Goal: Check status: Check status

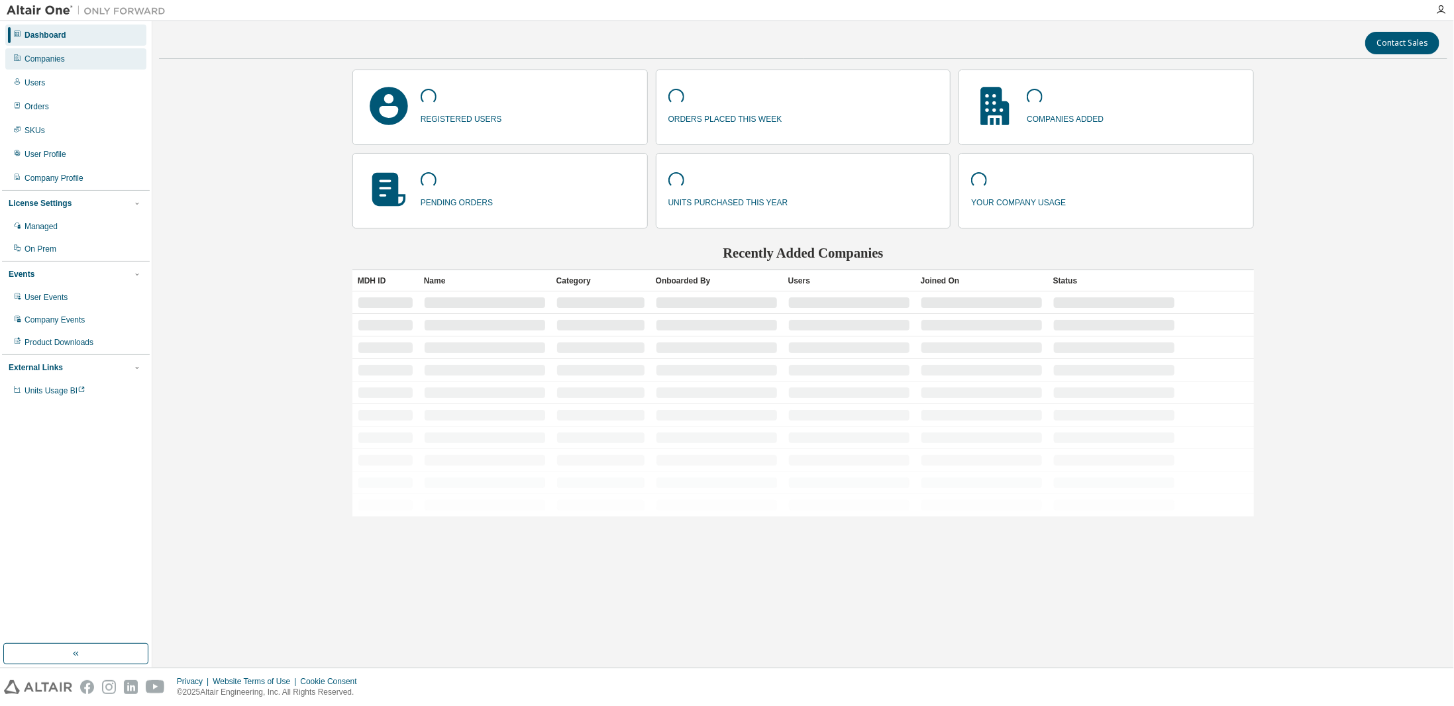
click at [59, 62] on div "Companies" at bounding box center [45, 59] width 40 height 11
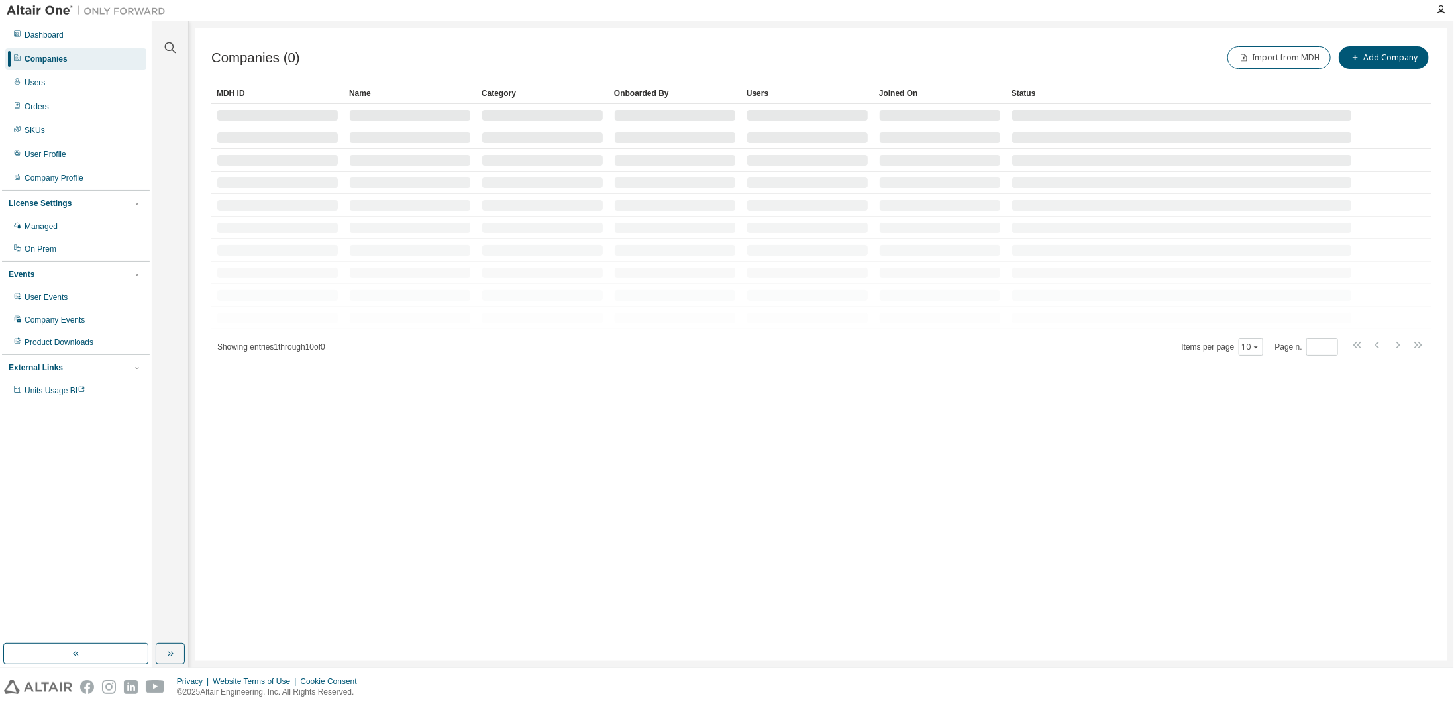
click at [181, 48] on div at bounding box center [170, 39] width 32 height 33
click at [170, 47] on icon "button" at bounding box center [170, 48] width 16 height 16
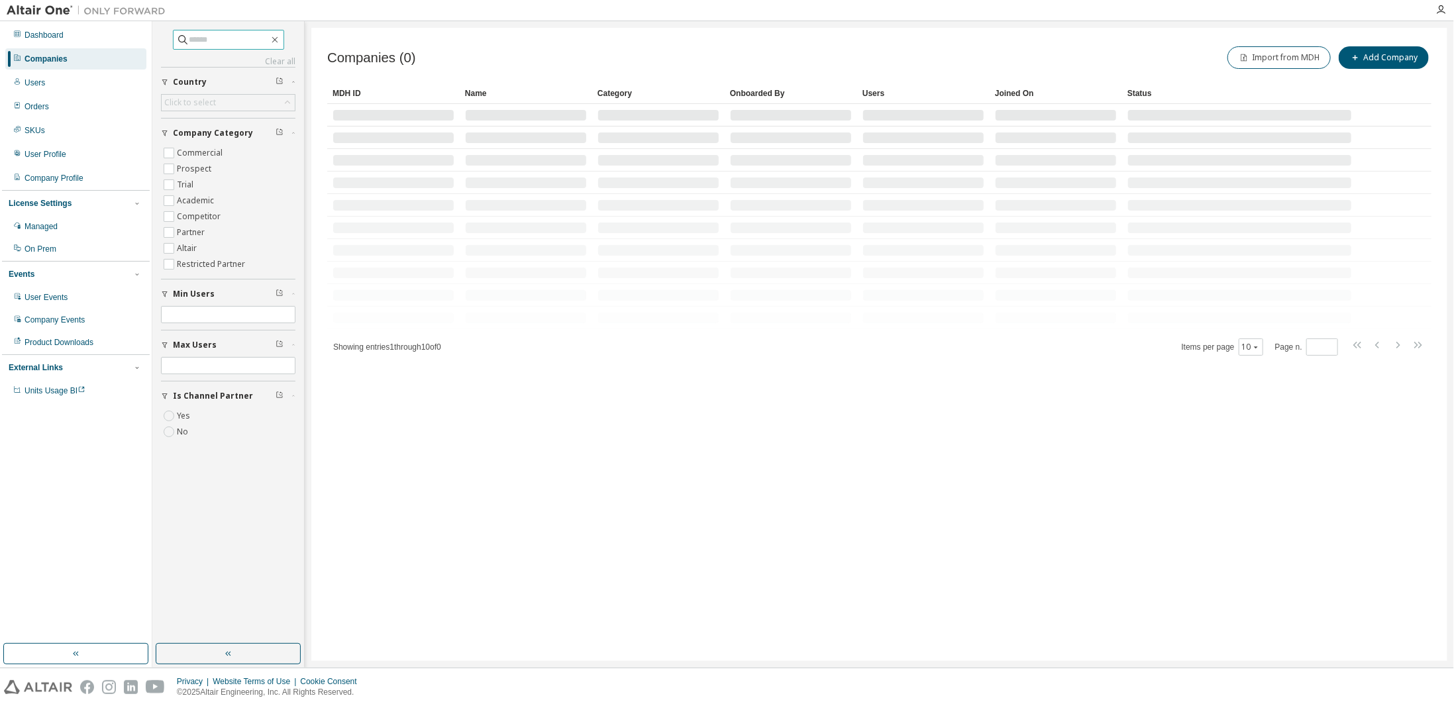
click at [241, 43] on input "text" at bounding box center [228, 39] width 79 height 13
paste input "**********"
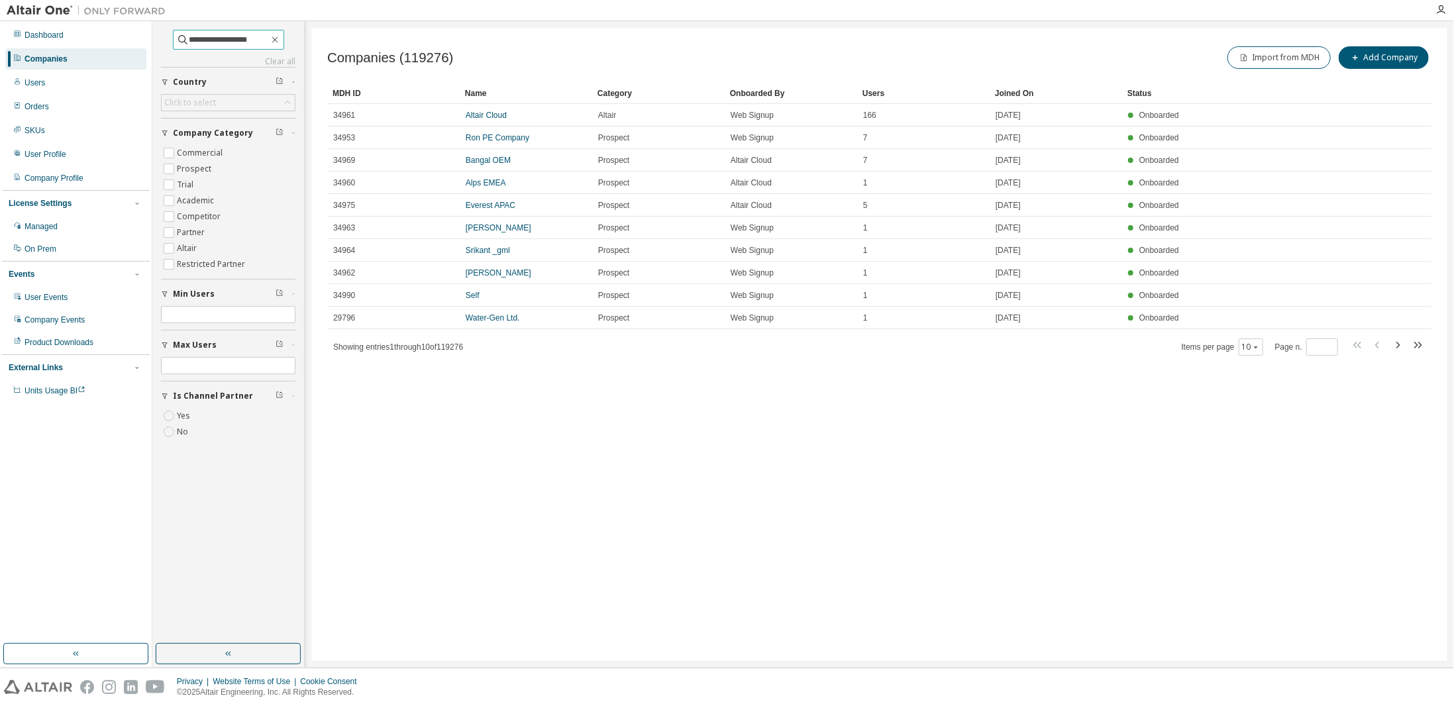
type input "**********"
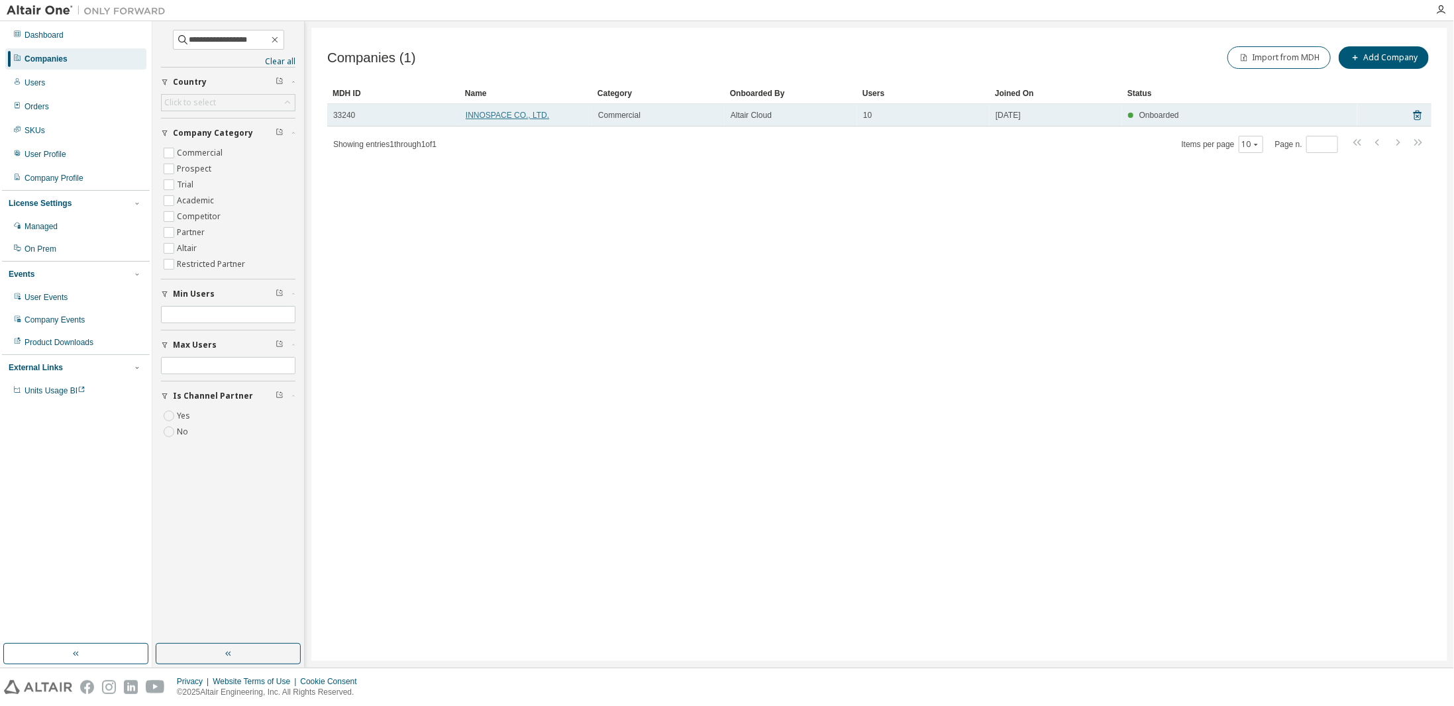
click at [501, 116] on link "INNOSPACE CO., LTD." at bounding box center [507, 115] width 83 height 9
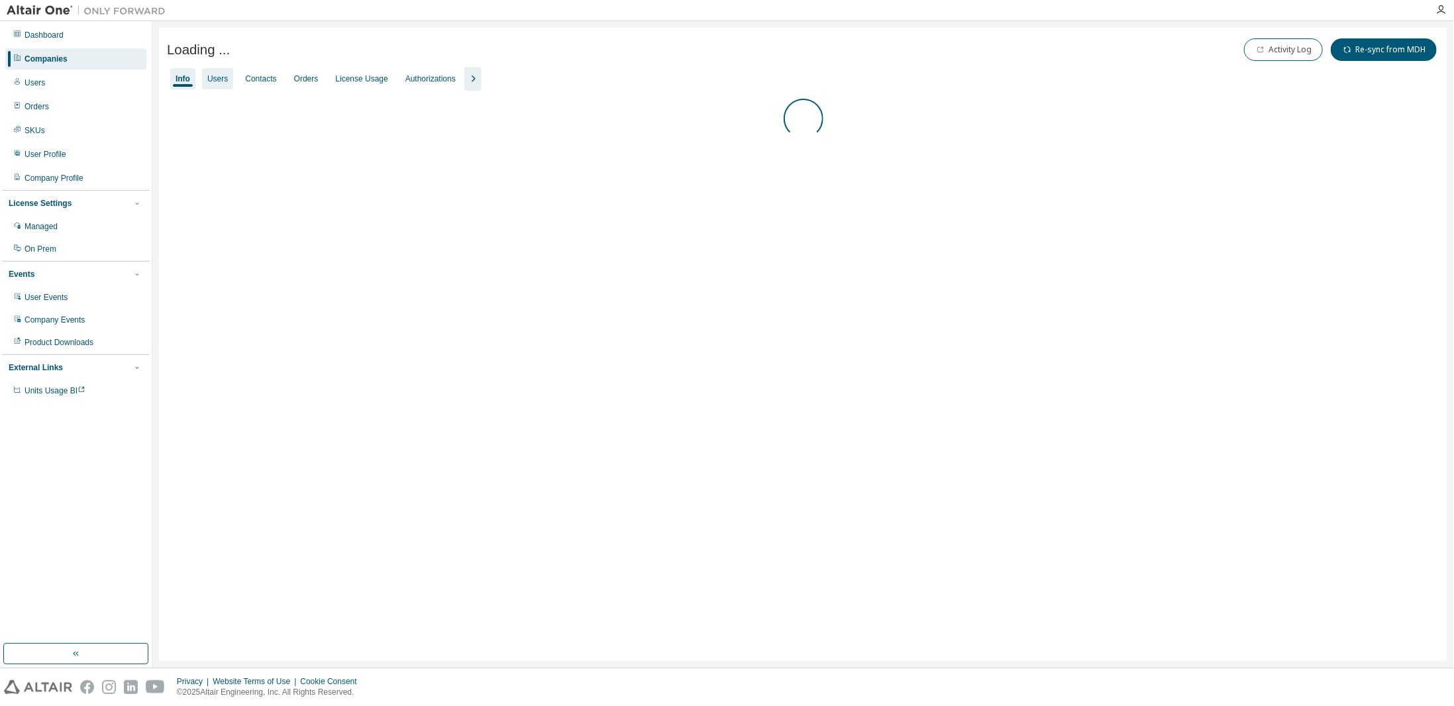
click at [223, 81] on div "Users" at bounding box center [217, 79] width 21 height 11
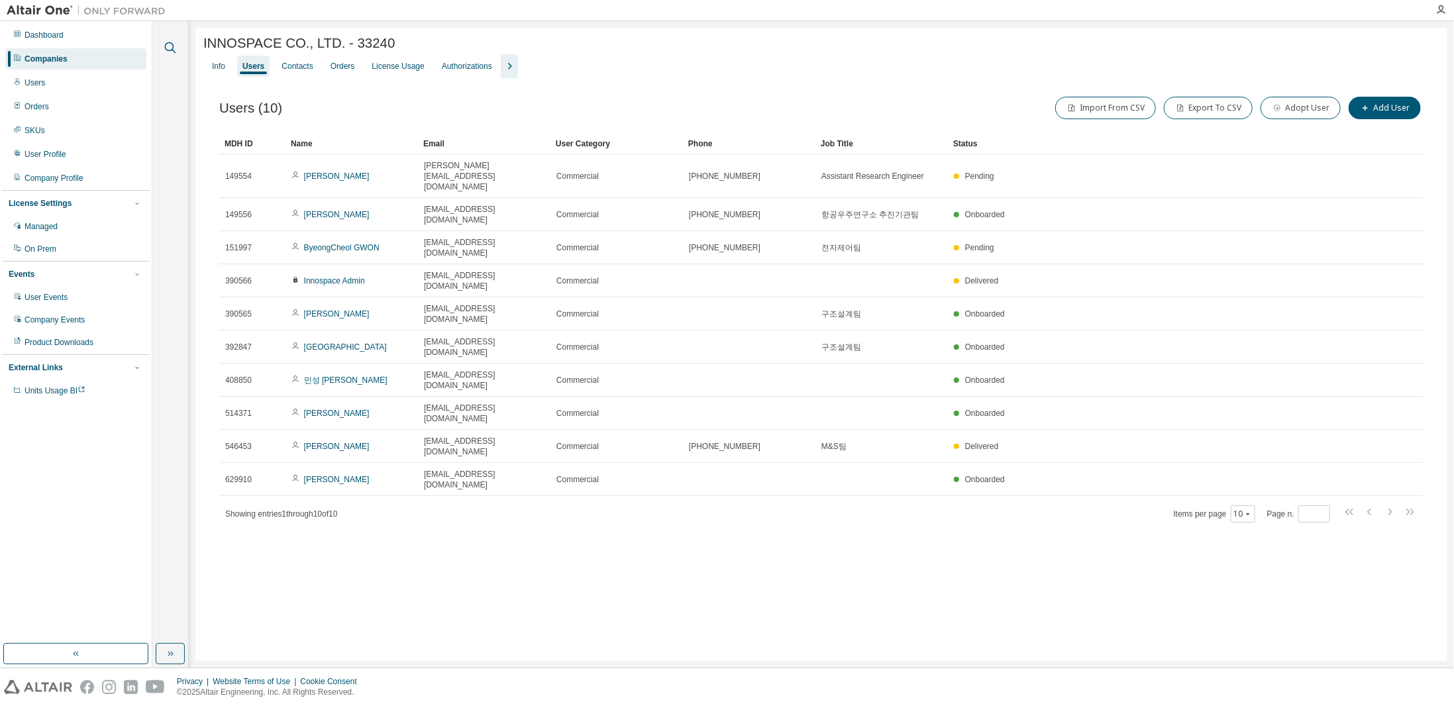
click at [173, 50] on icon "button" at bounding box center [170, 48] width 16 height 16
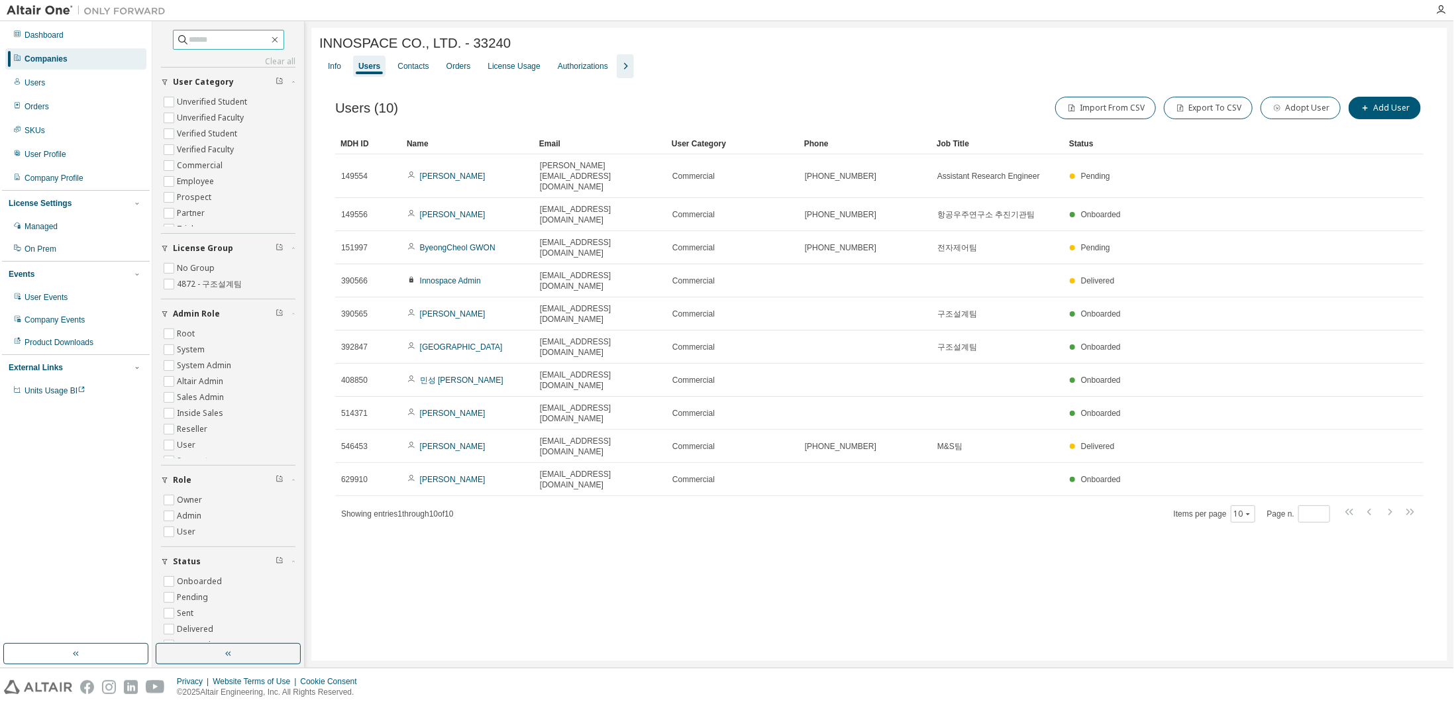
click at [218, 35] on input "text" at bounding box center [228, 39] width 79 height 13
paste input "**********"
type input "**********"
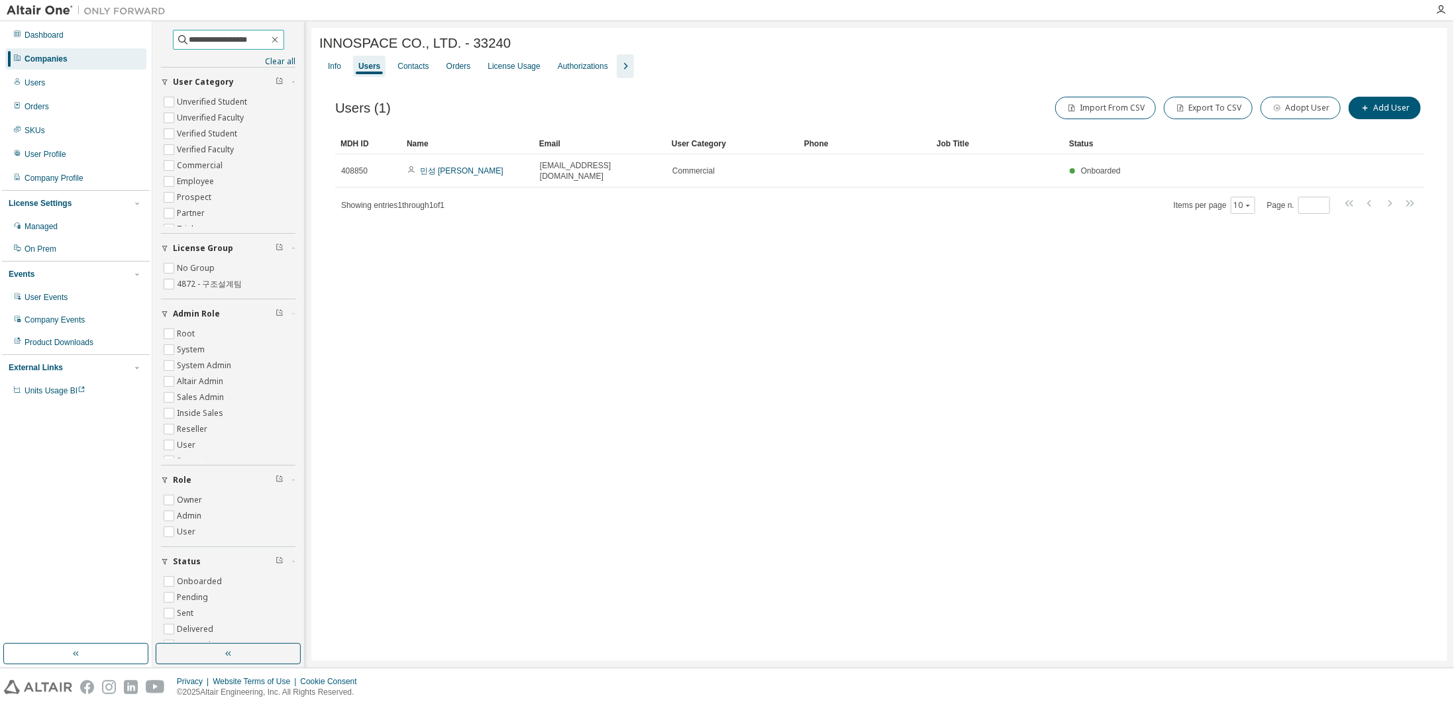
drag, startPoint x: 266, startPoint y: 38, endPoint x: 221, endPoint y: 44, distance: 45.5
click at [150, 38] on div "**********" at bounding box center [727, 344] width 1454 height 647
click at [662, 196] on div "Showing entries 1 through 1 of 1 Items per page 10 Page n. *" at bounding box center [879, 204] width 1088 height 19
click at [516, 75] on div "License Usage" at bounding box center [513, 66] width 63 height 21
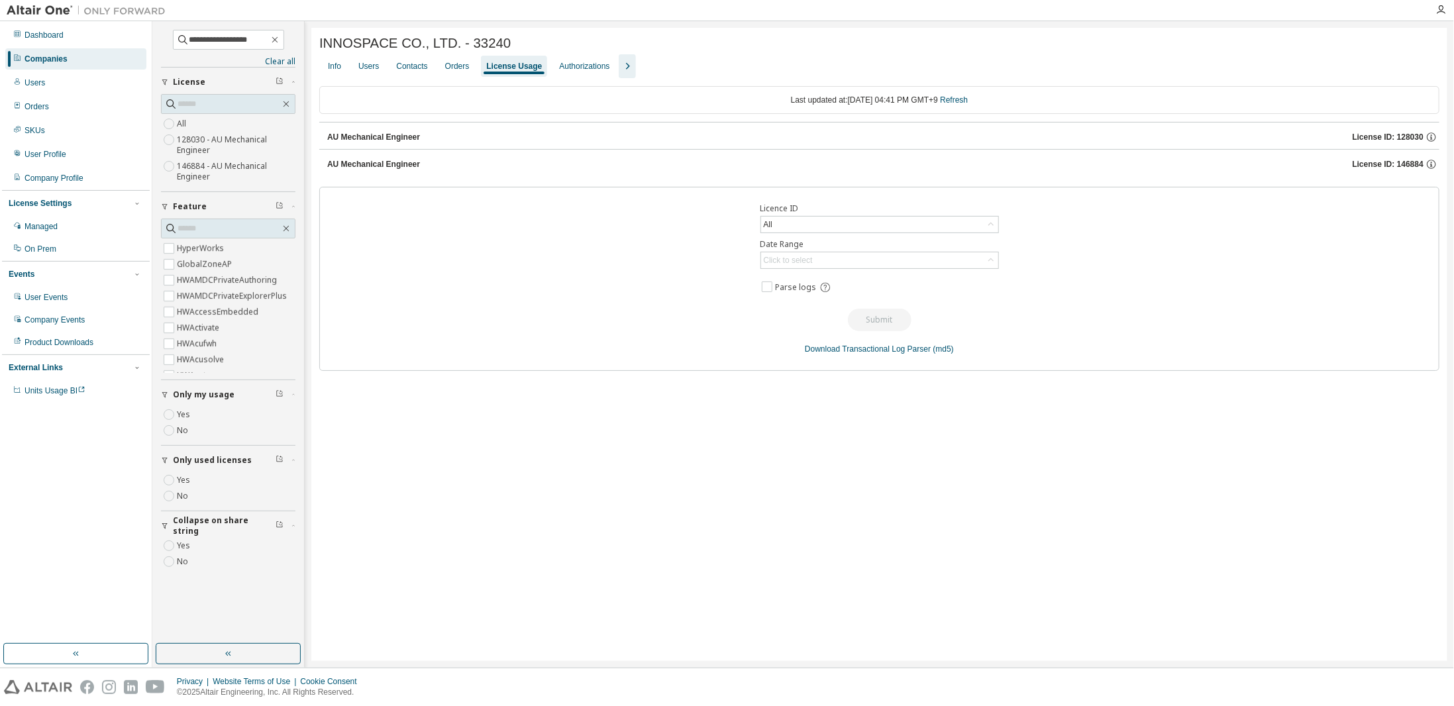
click at [326, 138] on div "AU Mechanical Engineer License ID: 128030" at bounding box center [879, 135] width 1120 height 27
click at [390, 142] on div "AU Mechanical Engineer" at bounding box center [373, 137] width 93 height 11
click at [471, 202] on div "Licence ID All Date Range Click to select Parse logs Submit Download Transactio…" at bounding box center [879, 279] width 1120 height 184
click at [386, 162] on div "AU Mechanical Engineer" at bounding box center [373, 164] width 93 height 11
click at [1424, 135] on div "License ID: 128030" at bounding box center [1396, 137] width 87 height 12
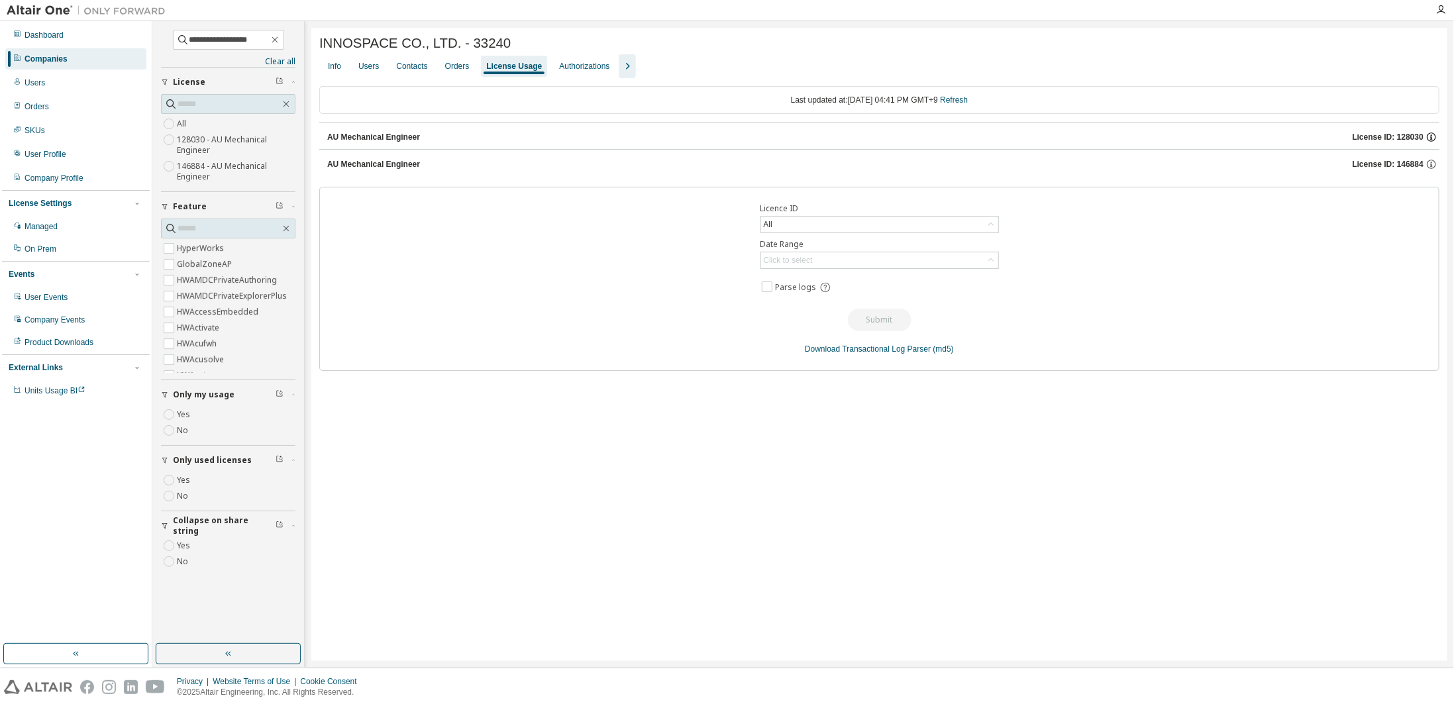
click at [1429, 136] on icon "button" at bounding box center [1431, 136] width 9 height 9
click at [1344, 269] on div "Licence ID All Date Range Click to select Parse logs Submit Download Transactio…" at bounding box center [879, 279] width 1120 height 184
click at [1438, 166] on div "License ID: 146884" at bounding box center [1396, 164] width 87 height 12
click at [394, 184] on div "Last updated at: Mon 2025-08-11 04:41 PM GMT+9 Refresh AU Mechanical Engineer L…" at bounding box center [879, 228] width 1120 height 285
click at [327, 172] on div "AU Mechanical Engineer License ID: 146884" at bounding box center [879, 162] width 1120 height 27
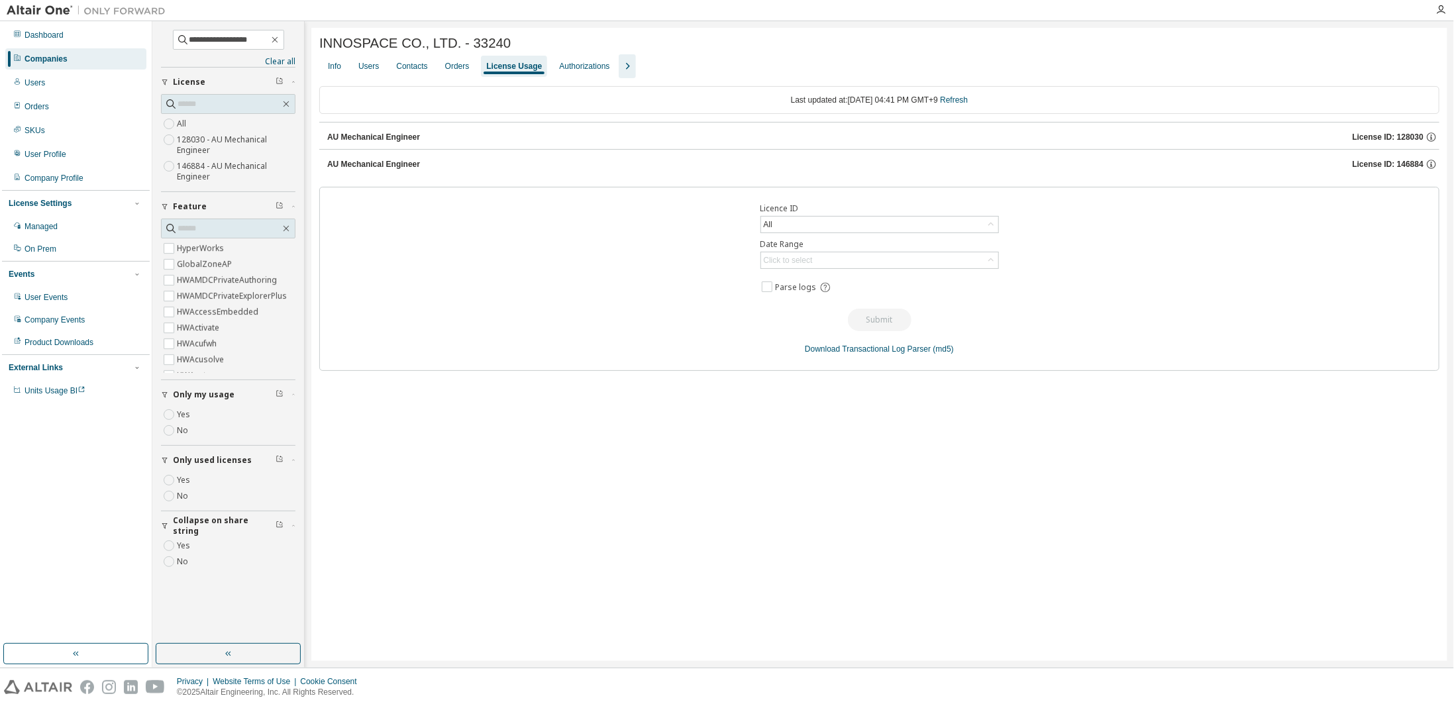
click at [325, 168] on div "AU Mechanical Engineer License ID: 146884" at bounding box center [879, 162] width 1120 height 27
drag, startPoint x: 346, startPoint y: 166, endPoint x: 403, endPoint y: 166, distance: 57.0
click at [403, 166] on div "AU Mechanical Engineer License ID: 146884" at bounding box center [879, 162] width 1120 height 27
click at [403, 166] on div "AU Mechanical Engineer" at bounding box center [373, 164] width 93 height 11
click at [391, 130] on button "AU Mechanical Engineer License ID: 128030" at bounding box center [883, 137] width 1112 height 29
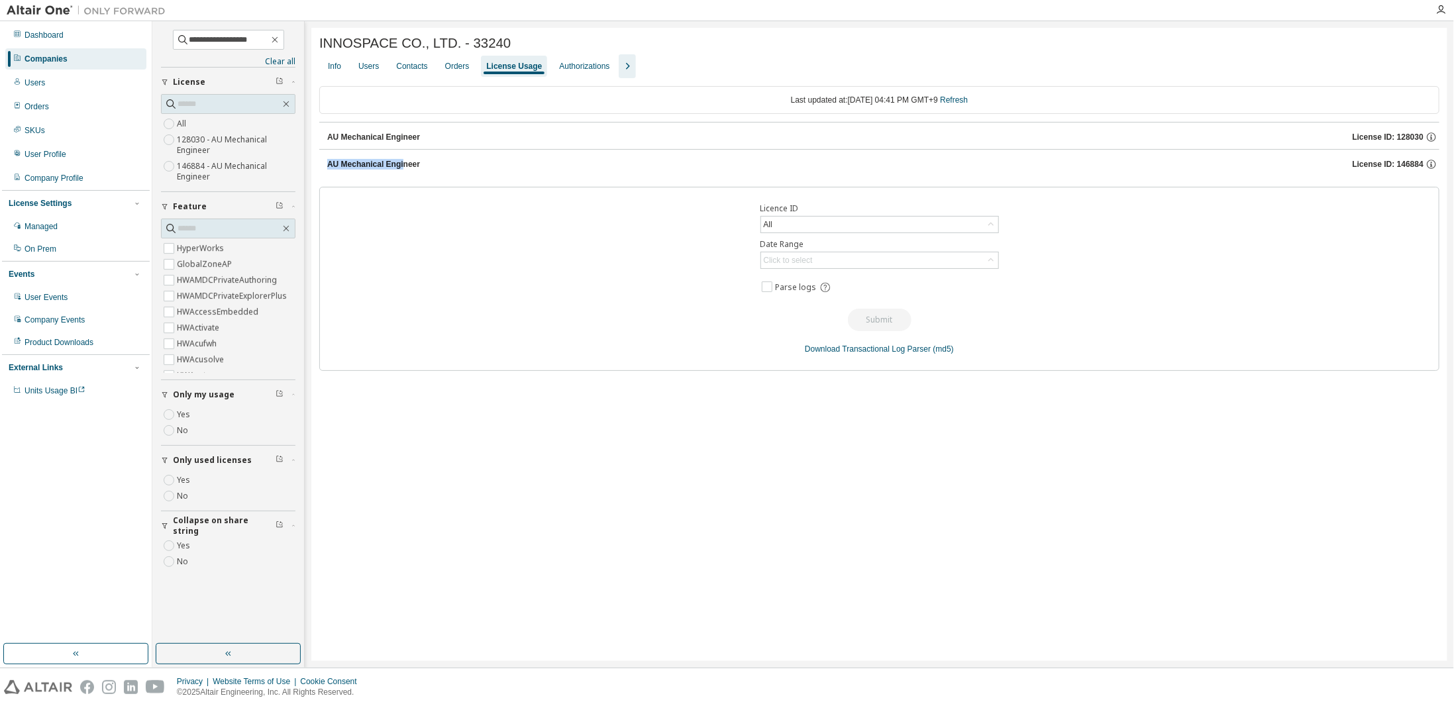
click at [404, 157] on button "AU Mechanical Engineer License ID: 146884" at bounding box center [883, 164] width 1112 height 29
click at [404, 136] on div "AU Mechanical Engineer" at bounding box center [373, 137] width 93 height 11
click at [410, 170] on div "AU Mechanical Engineer" at bounding box center [373, 164] width 93 height 11
click at [498, 214] on div "Licence ID All Date Range Click to select Parse logs Submit Download Transactio…" at bounding box center [879, 279] width 1120 height 184
click at [619, 66] on icon "button" at bounding box center [627, 66] width 16 height 16
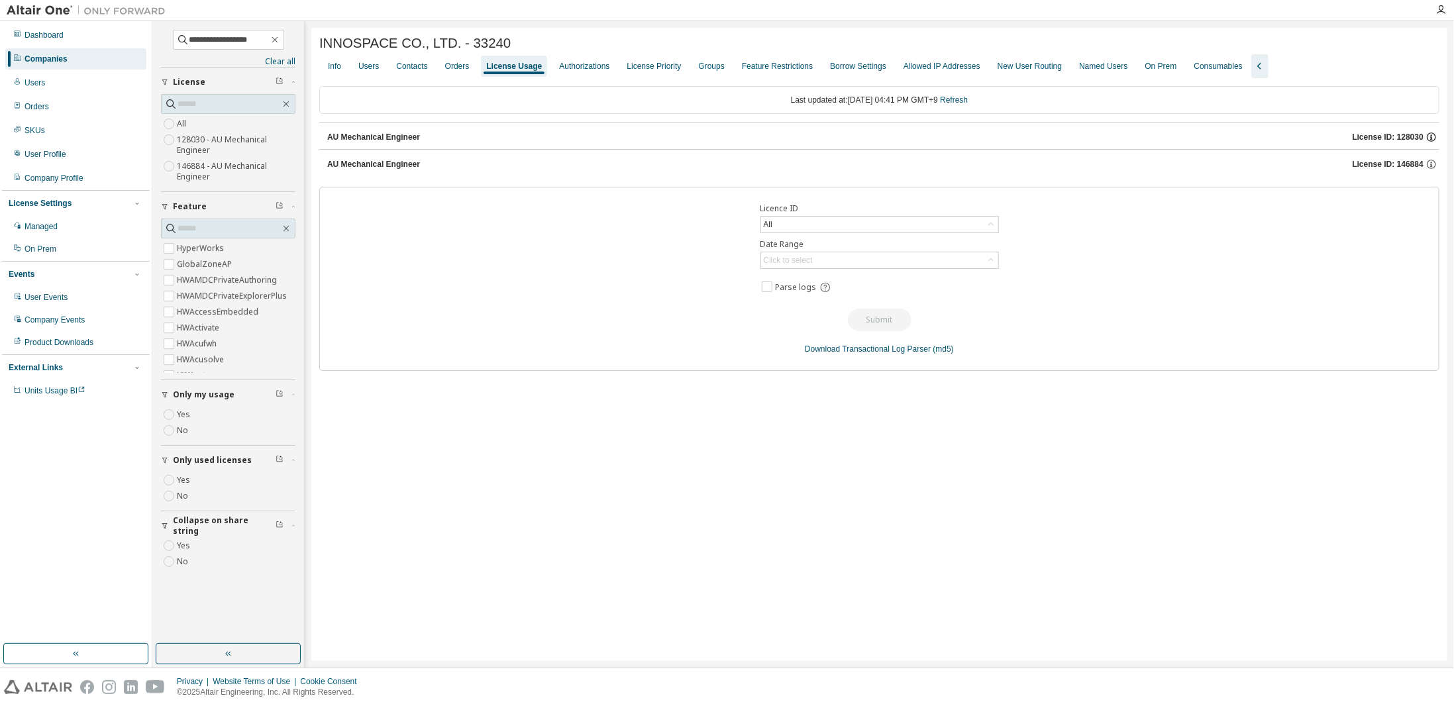
click at [1431, 134] on icon "button" at bounding box center [1431, 136] width 9 height 9
click at [1402, 135] on span "License ID: 128030" at bounding box center [1388, 137] width 71 height 11
click at [1396, 156] on button "AU Mechanical Engineer License ID: 146884" at bounding box center [883, 164] width 1112 height 29
click at [1395, 164] on span "License ID: 146884" at bounding box center [1388, 164] width 71 height 11
click at [427, 176] on button "AU Mechanical Engineer License ID: 146884" at bounding box center [883, 164] width 1112 height 29
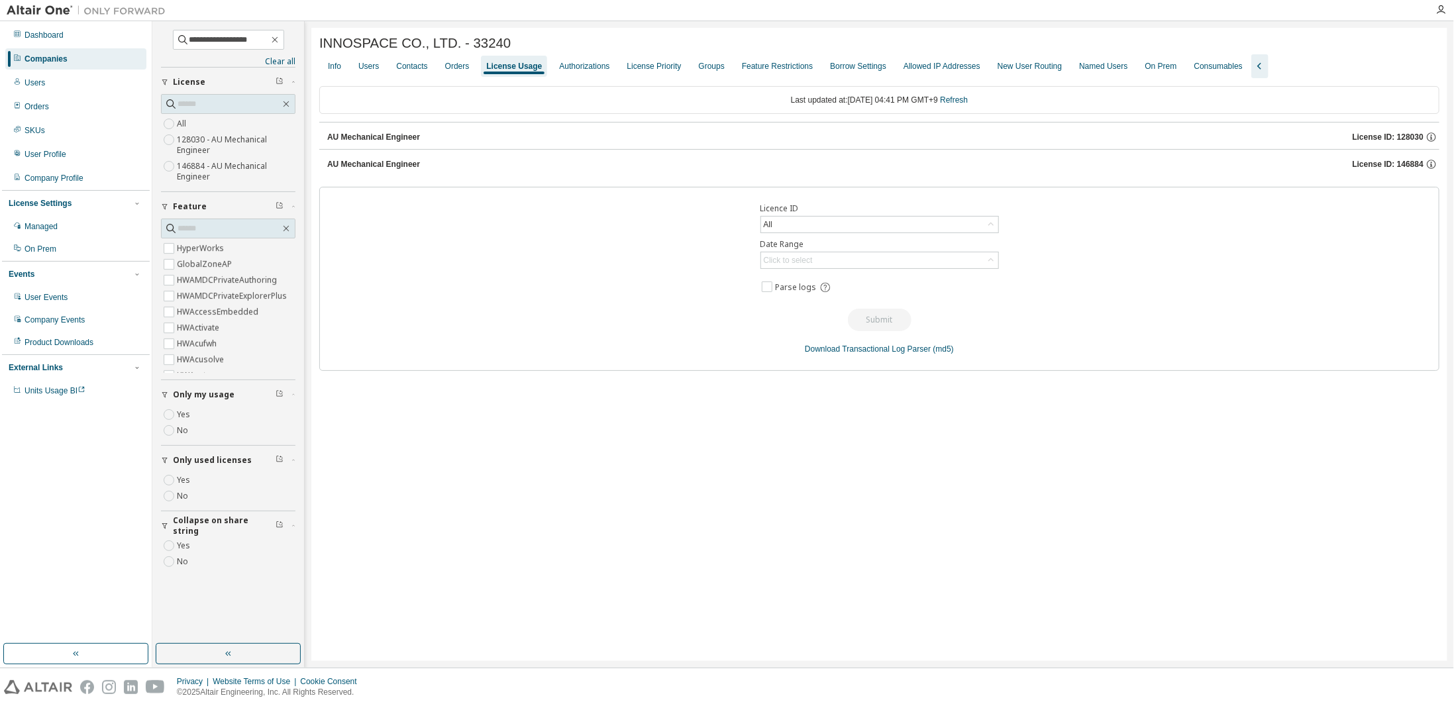
click at [389, 160] on div "AU Mechanical Engineer" at bounding box center [373, 164] width 93 height 11
click at [383, 174] on button "AU Mechanical Engineer License ID: 146884" at bounding box center [883, 164] width 1112 height 29
click at [397, 140] on div "AU Mechanical Engineer" at bounding box center [373, 137] width 93 height 11
drag, startPoint x: 417, startPoint y: 184, endPoint x: 438, endPoint y: 201, distance: 27.3
click at [417, 185] on div "Last updated at: Mon 2025-08-11 04:41 PM GMT+9 Refresh AU Mechanical Engineer L…" at bounding box center [879, 228] width 1120 height 285
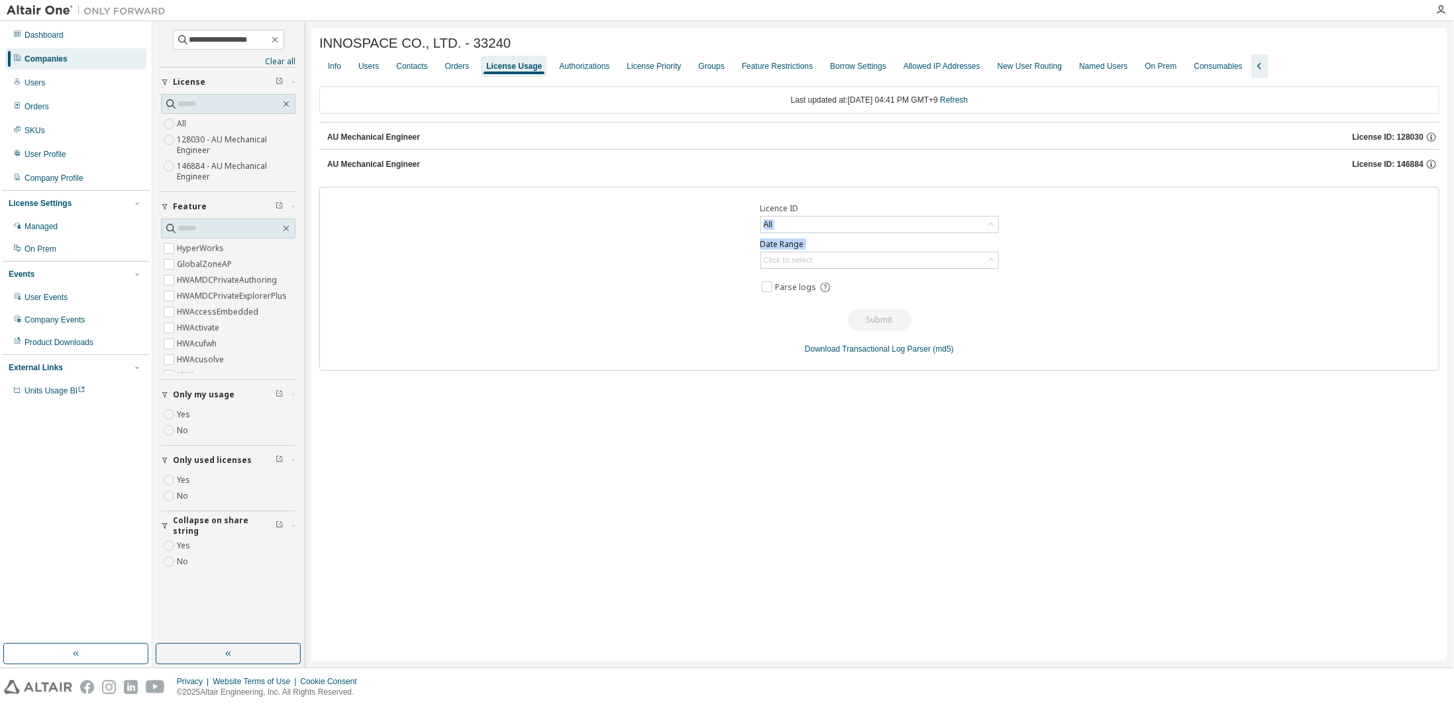
click at [437, 274] on div "Licence ID All Date Range Click to select Parse logs Submit Download Transactio…" at bounding box center [879, 279] width 1120 height 184
click at [370, 165] on div "AU Mechanical Engineer" at bounding box center [373, 164] width 93 height 11
click at [315, 161] on div "INNOSPACE CO., LTD. - 33240 Clear Load Save Save As Field Operator Value Select…" at bounding box center [879, 344] width 1136 height 633
click at [321, 162] on div "AU Mechanical Engineer License ID: 146884" at bounding box center [879, 162] width 1120 height 27
click at [322, 168] on div "AU Mechanical Engineer License ID: 146884" at bounding box center [879, 162] width 1120 height 27
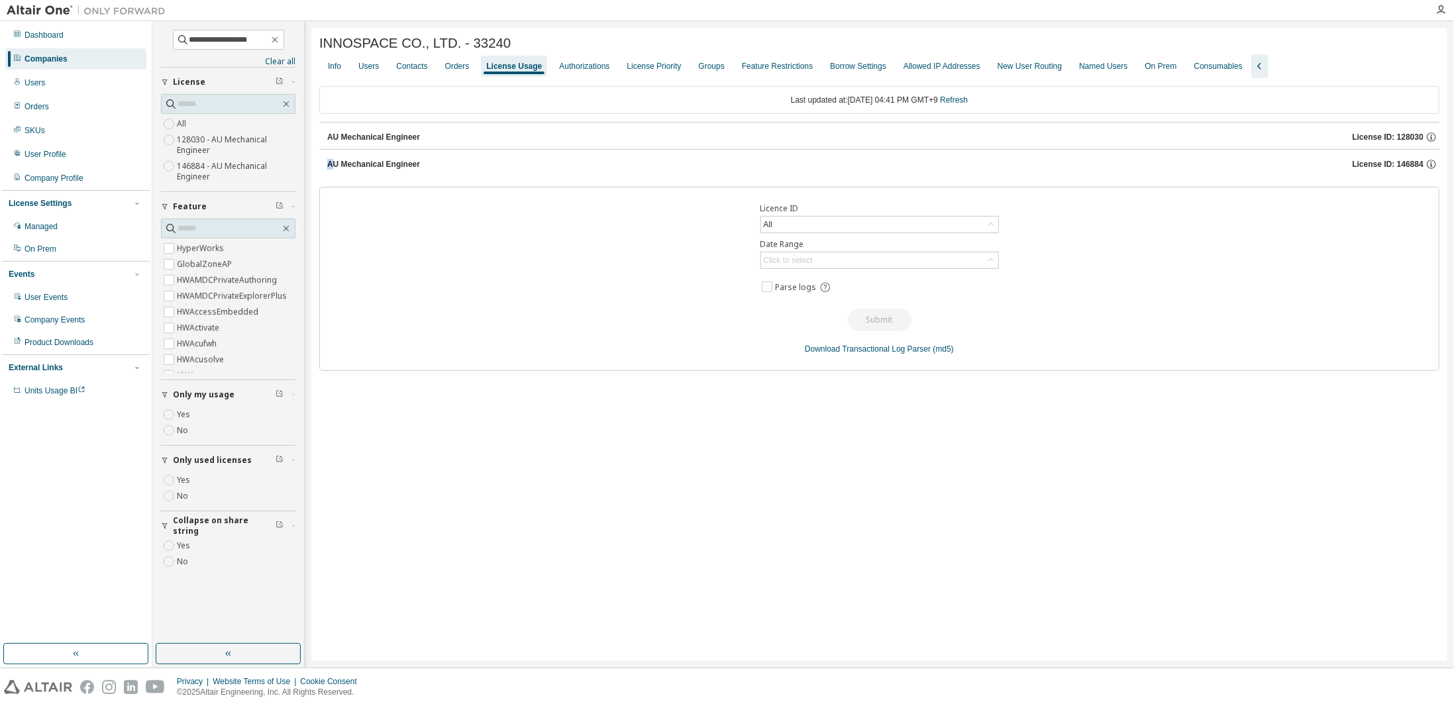
drag, startPoint x: 322, startPoint y: 168, endPoint x: 335, endPoint y: 168, distance: 12.6
click at [335, 168] on div "AU Mechanical Engineer License ID: 146884" at bounding box center [879, 162] width 1120 height 27
click at [335, 168] on div "AU Mechanical Engineer" at bounding box center [373, 164] width 93 height 11
click at [315, 160] on div "INNOSPACE CO., LTD. - 33240 Clear Load Save Save As Field Operator Value Select…" at bounding box center [879, 344] width 1136 height 633
click at [423, 174] on button "AU Mechanical Engineer License ID: 146884" at bounding box center [883, 164] width 1112 height 29
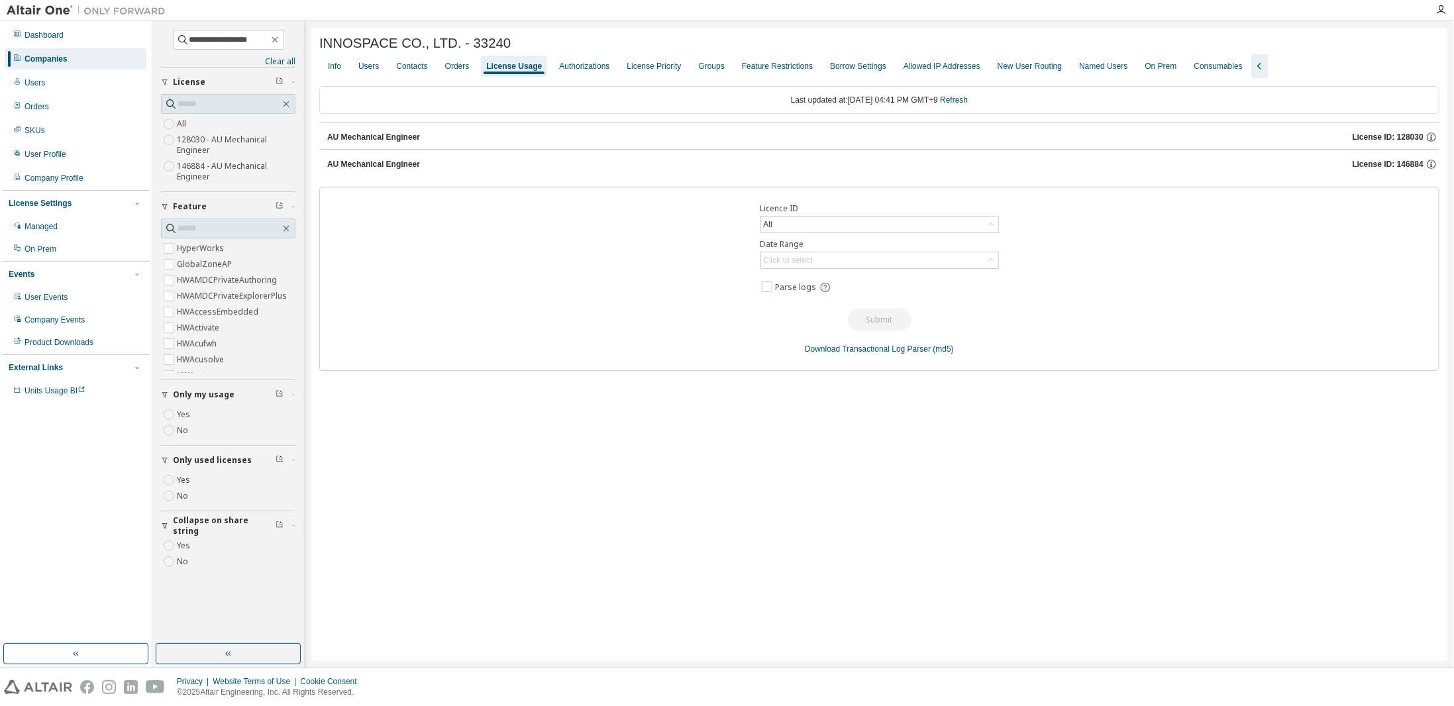
click at [322, 140] on div "AU Mechanical Engineer License ID: 128030" at bounding box center [879, 135] width 1120 height 27
click at [319, 142] on div "INNOSPACE CO., LTD. - 33240 Clear Load Save Save As Field Operator Value Select…" at bounding box center [879, 344] width 1136 height 633
click at [350, 138] on div "AU Mechanical Engineer" at bounding box center [373, 137] width 93 height 11
click at [372, 65] on div "Users" at bounding box center [368, 66] width 21 height 11
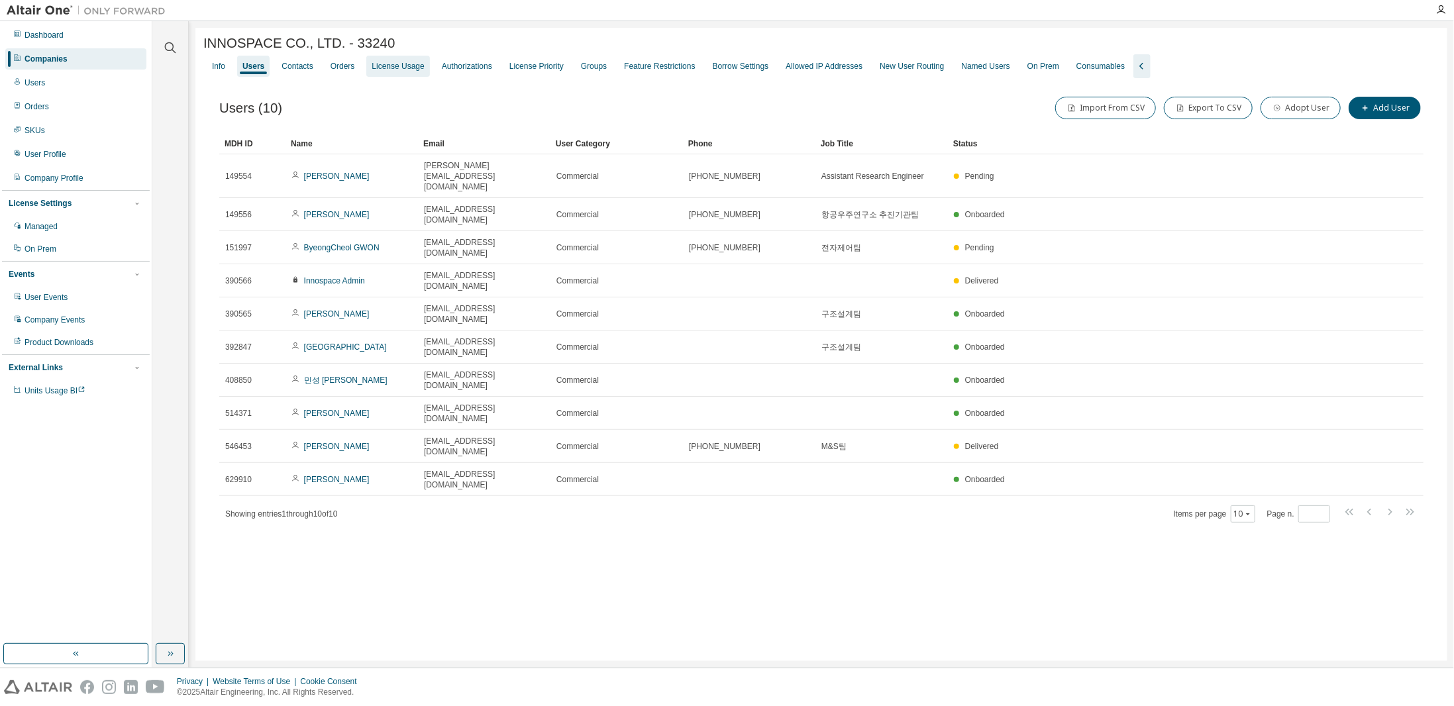
click at [393, 67] on div "License Usage" at bounding box center [398, 66] width 52 height 11
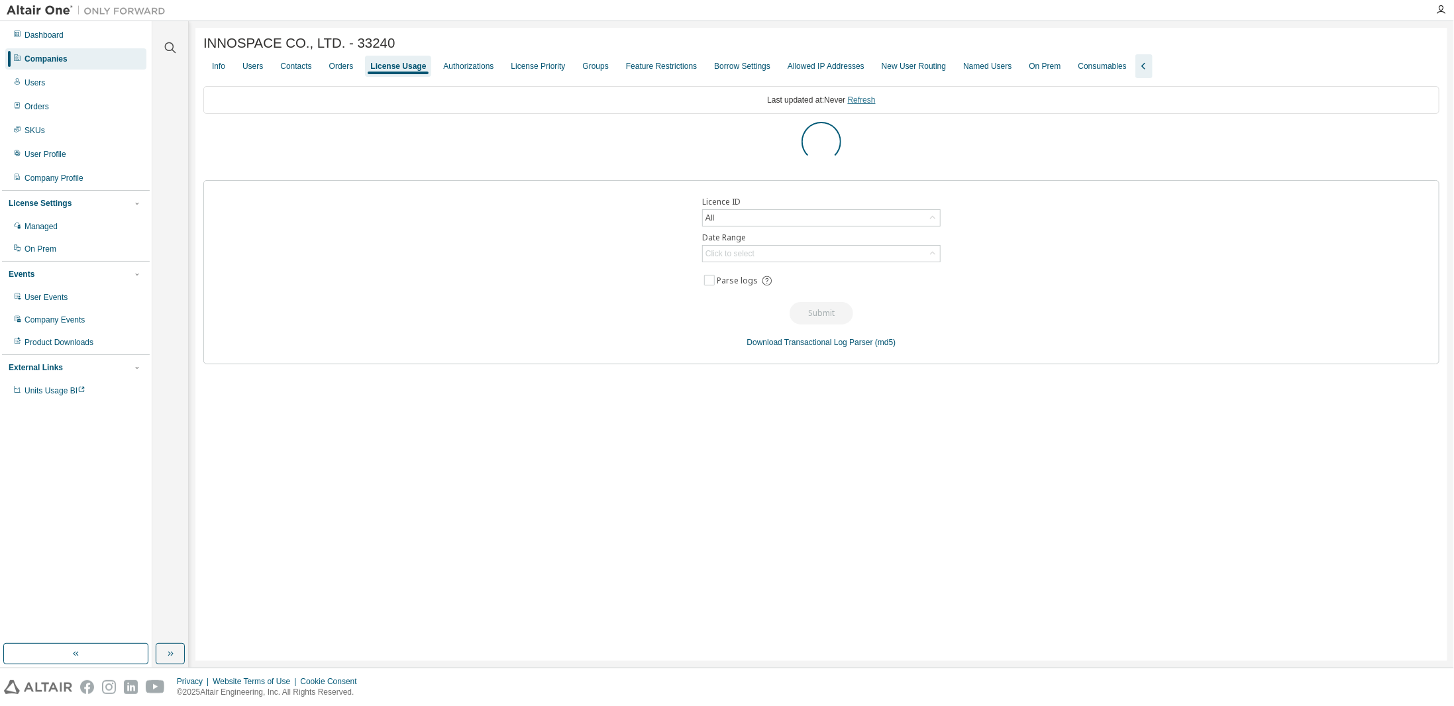
click at [862, 101] on link "Refresh" at bounding box center [862, 99] width 28 height 9
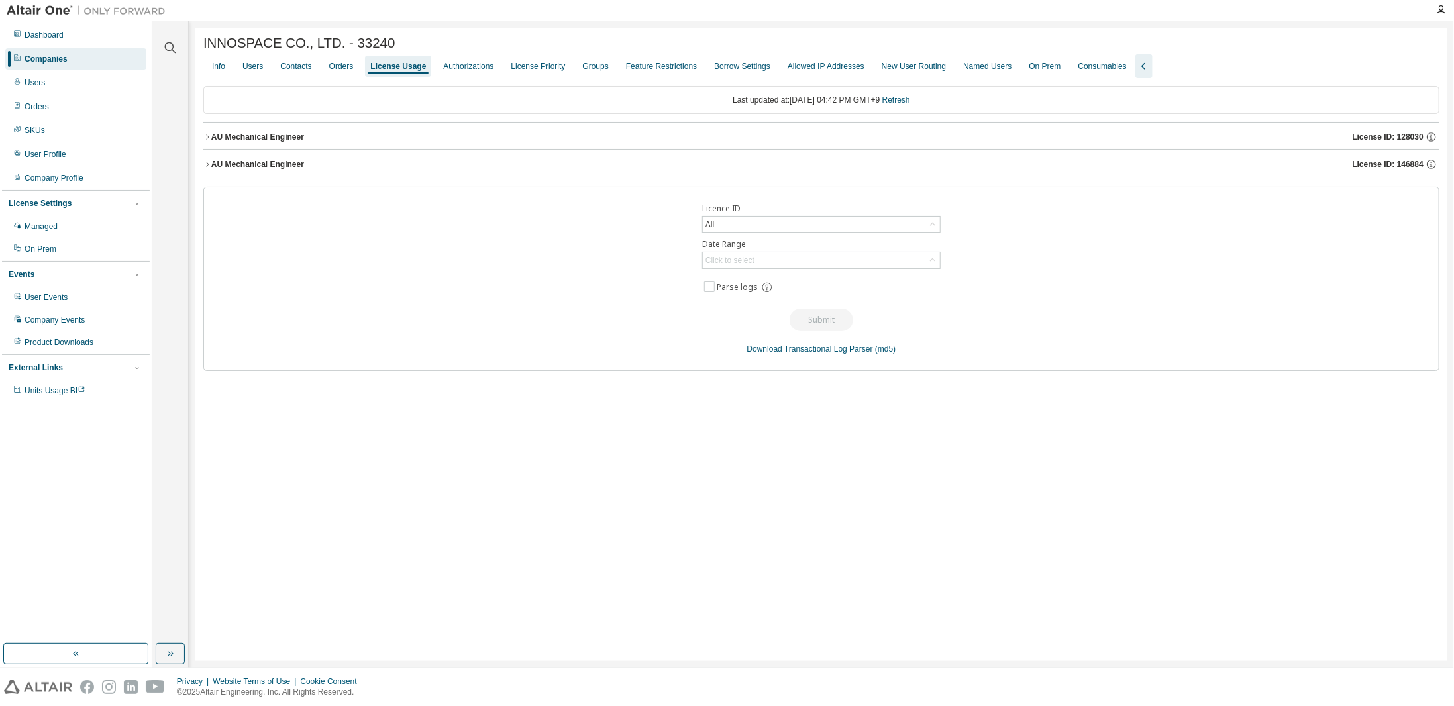
click at [421, 274] on div "Licence ID All Date Range Click to select Parse logs Submit Download Transactio…" at bounding box center [821, 279] width 1236 height 184
click at [211, 141] on div "AU Mechanical Engineer" at bounding box center [257, 137] width 93 height 11
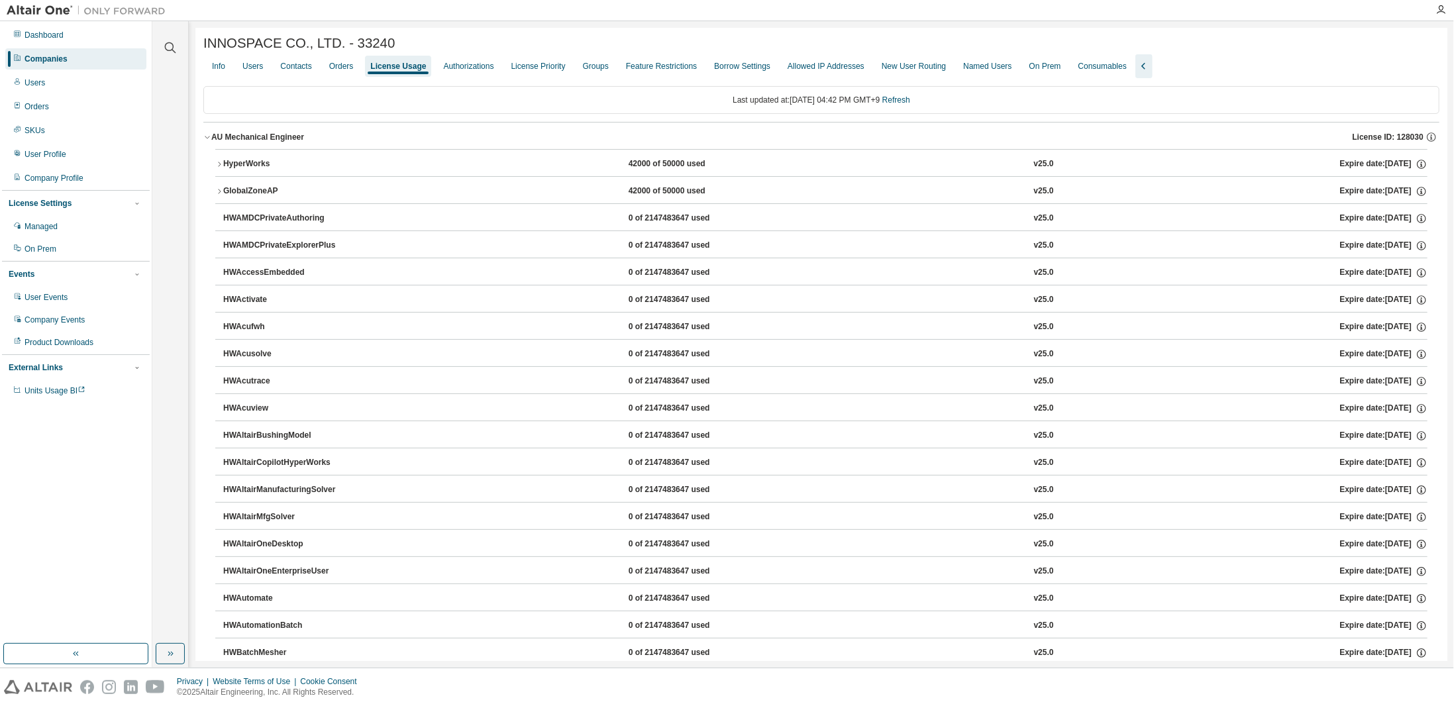
click at [216, 164] on icon "button" at bounding box center [219, 164] width 8 height 8
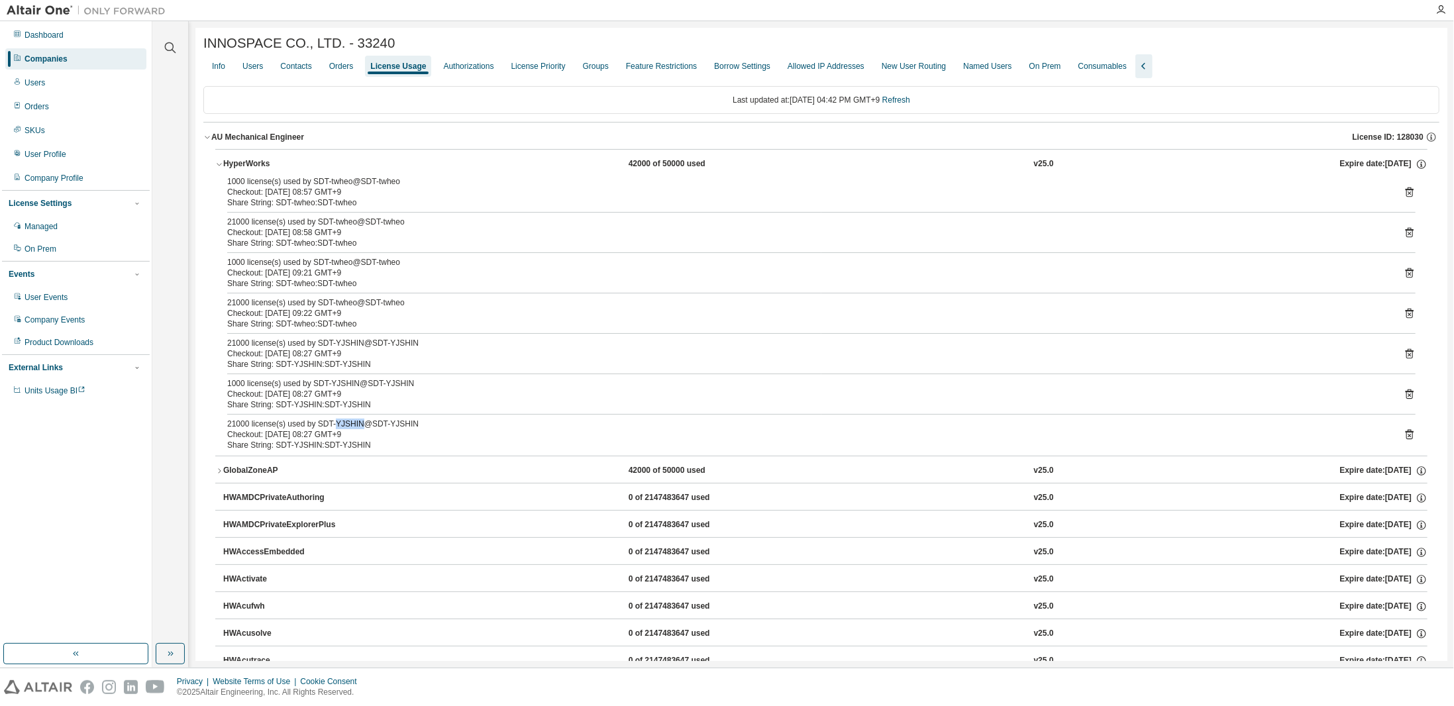
drag, startPoint x: 356, startPoint y: 420, endPoint x: 331, endPoint y: 424, distance: 25.5
click at [331, 424] on div "21000 license(s) used by SDT-YJSHIN@SDT-YJSHIN" at bounding box center [805, 424] width 1157 height 11
drag, startPoint x: 396, startPoint y: 382, endPoint x: 303, endPoint y: 381, distance: 93.4
click at [303, 381] on div "1000 license(s) used by SDT-YJSHIN@SDT-YJSHIN" at bounding box center [805, 383] width 1157 height 11
click at [303, 380] on div "1000 license(s) used by SDT-YJSHIN@SDT-YJSHIN" at bounding box center [805, 383] width 1157 height 11
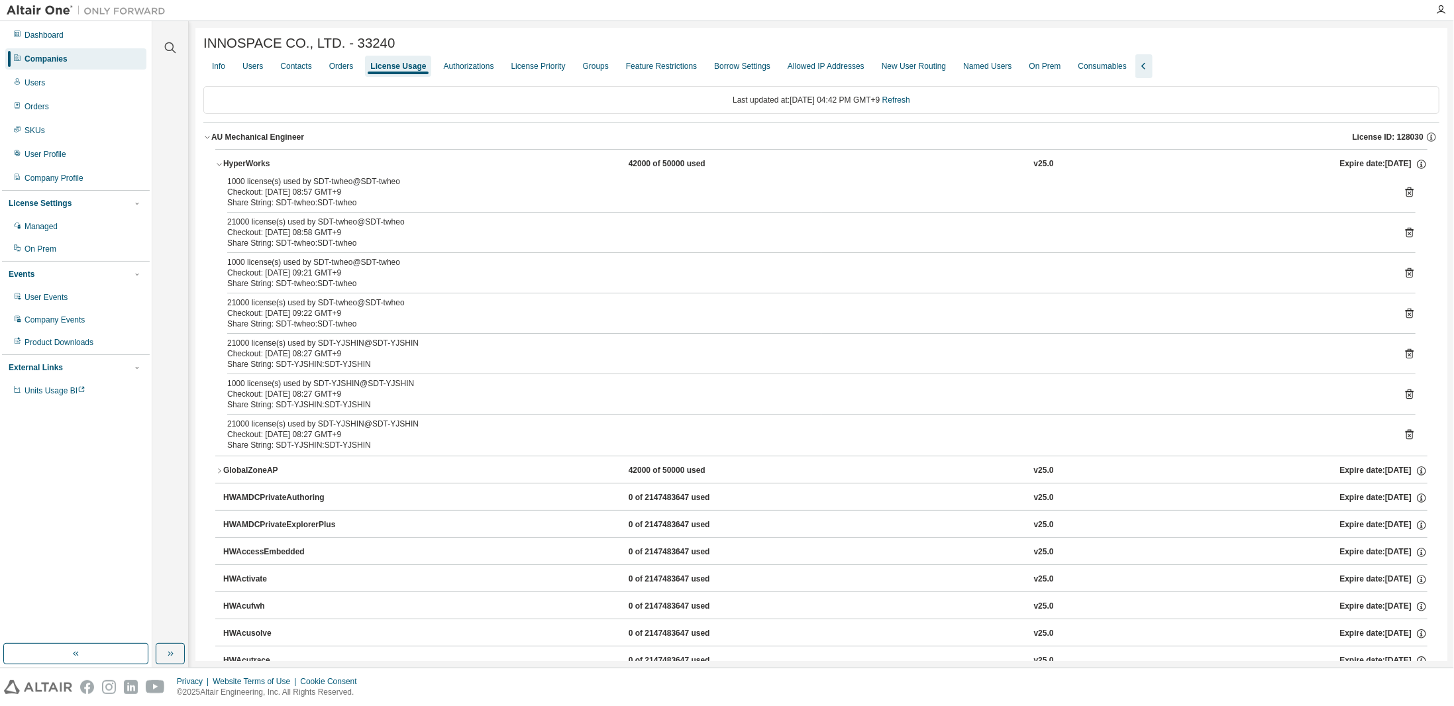
click at [206, 133] on button "AU Mechanical Engineer License ID: 128030" at bounding box center [821, 137] width 1236 height 29
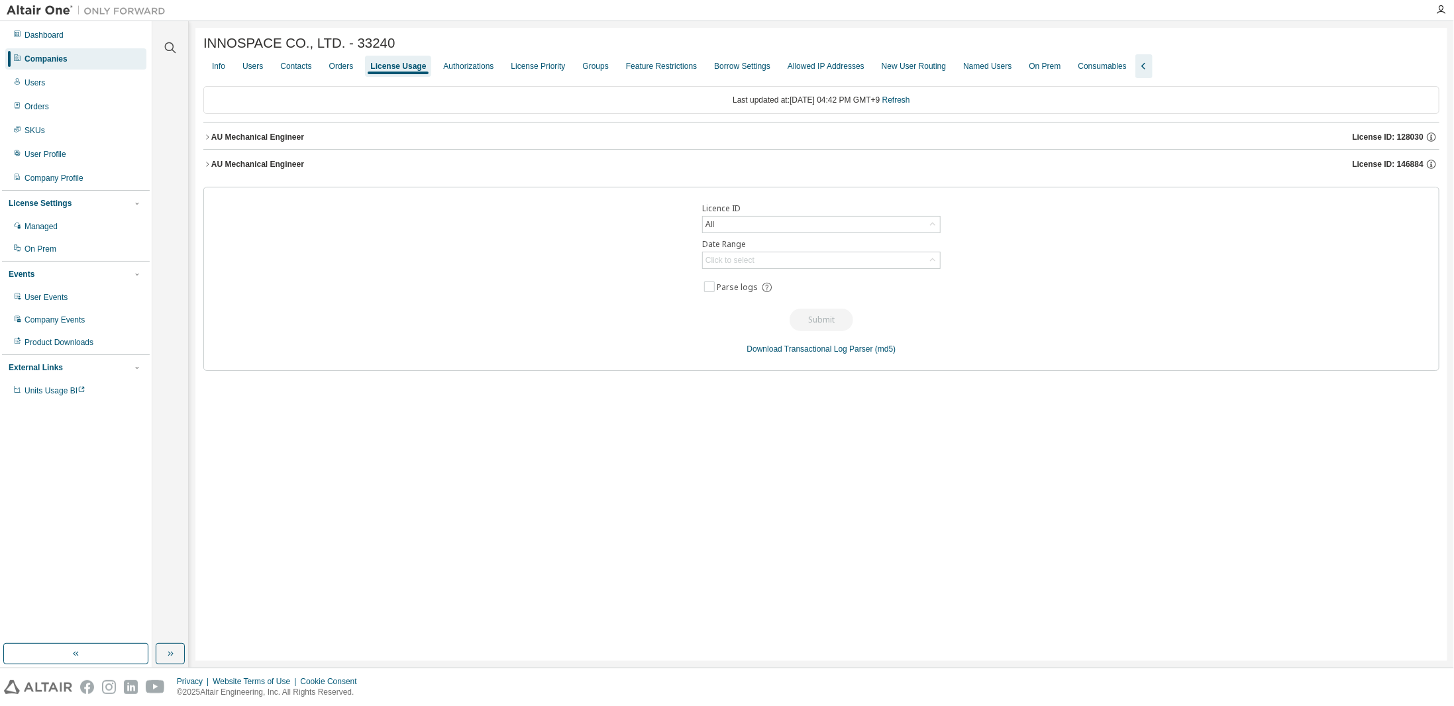
click at [207, 164] on icon "button" at bounding box center [207, 164] width 8 height 8
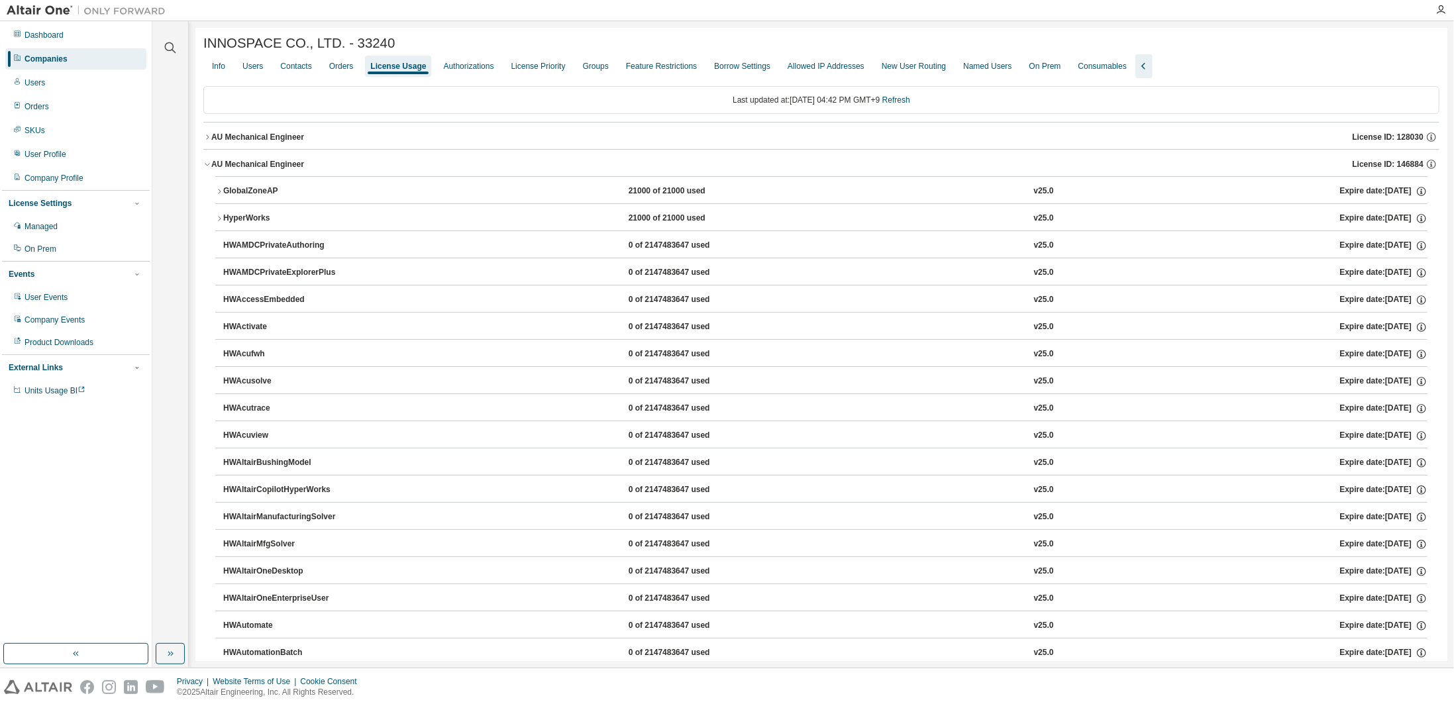
click at [217, 191] on icon "button" at bounding box center [219, 191] width 8 height 8
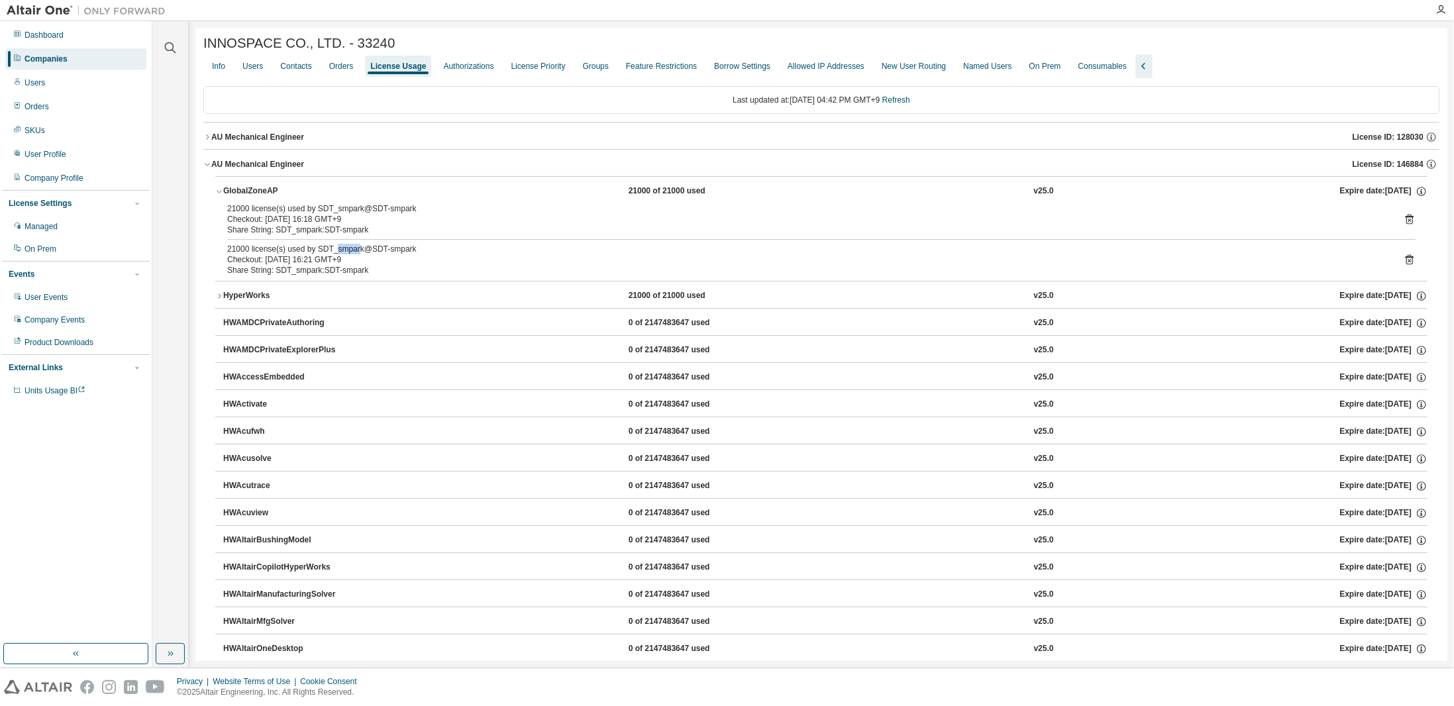
drag, startPoint x: 354, startPoint y: 251, endPoint x: 333, endPoint y: 251, distance: 21.2
click at [333, 251] on div "21000 license(s) used by SDT_smpark@SDT-smpark" at bounding box center [805, 249] width 1157 height 11
drag, startPoint x: 404, startPoint y: 250, endPoint x: 319, endPoint y: 251, distance: 84.8
click at [316, 251] on div "21000 license(s) used by SDT_smpark@SDT-smpark" at bounding box center [805, 249] width 1157 height 11
click at [380, 260] on div "Checkout: 2025-08-11 16:21 GMT+9" at bounding box center [805, 259] width 1157 height 11
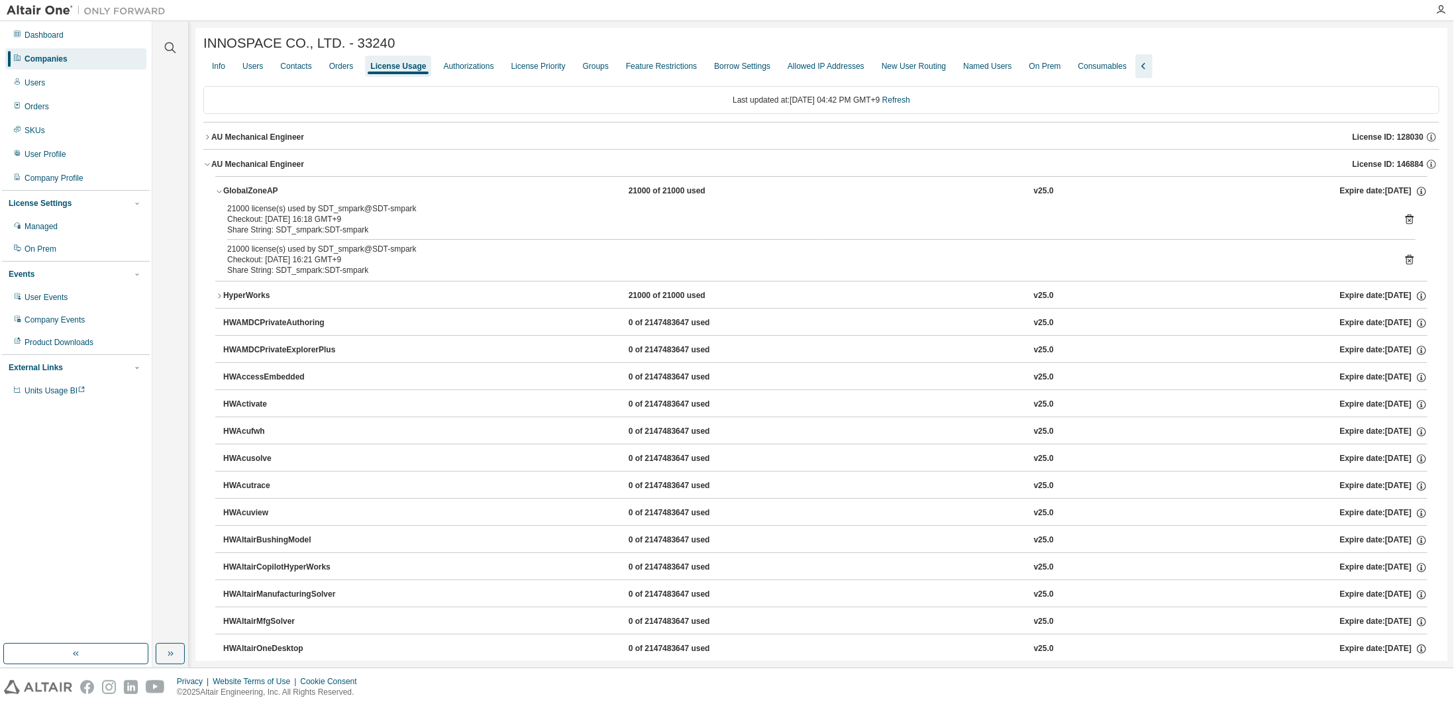
click at [208, 167] on icon "button" at bounding box center [207, 164] width 8 height 8
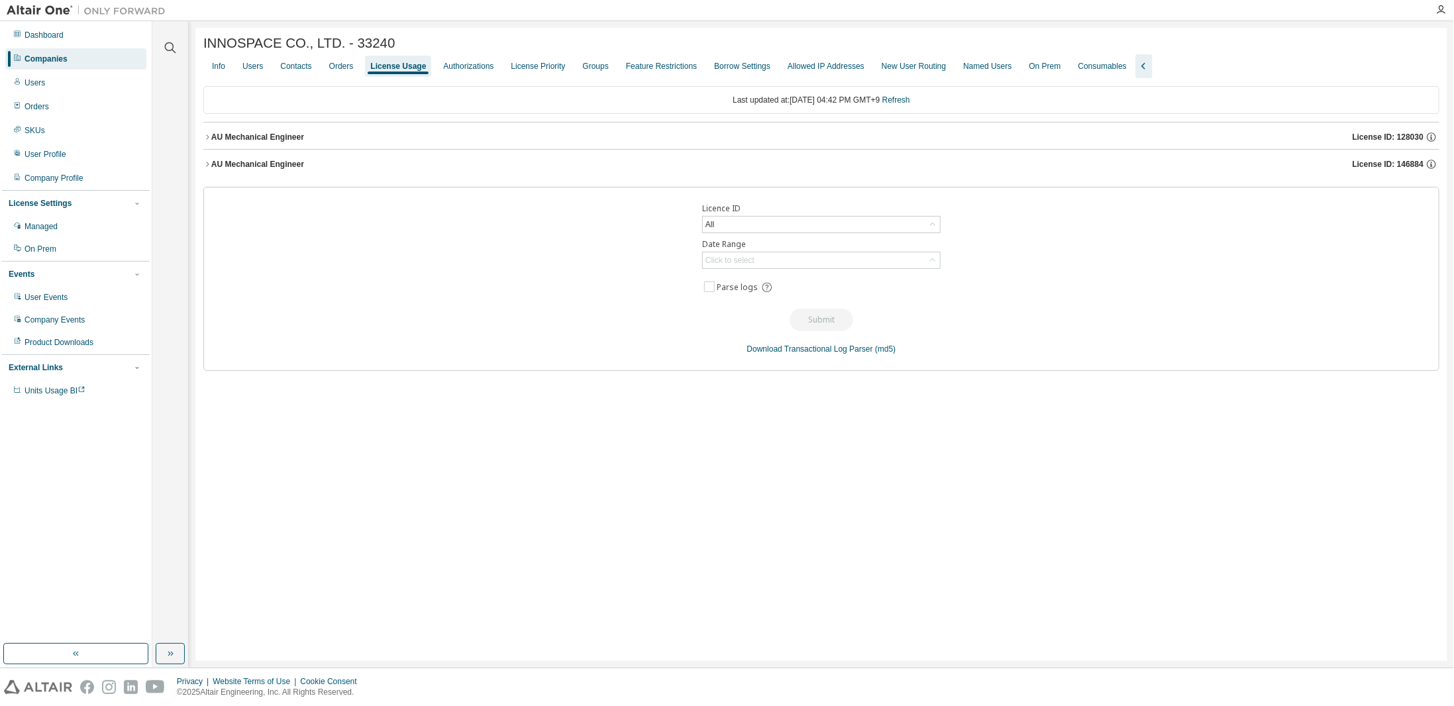
click at [210, 144] on button "AU Mechanical Engineer License ID: 128030" at bounding box center [821, 137] width 1236 height 29
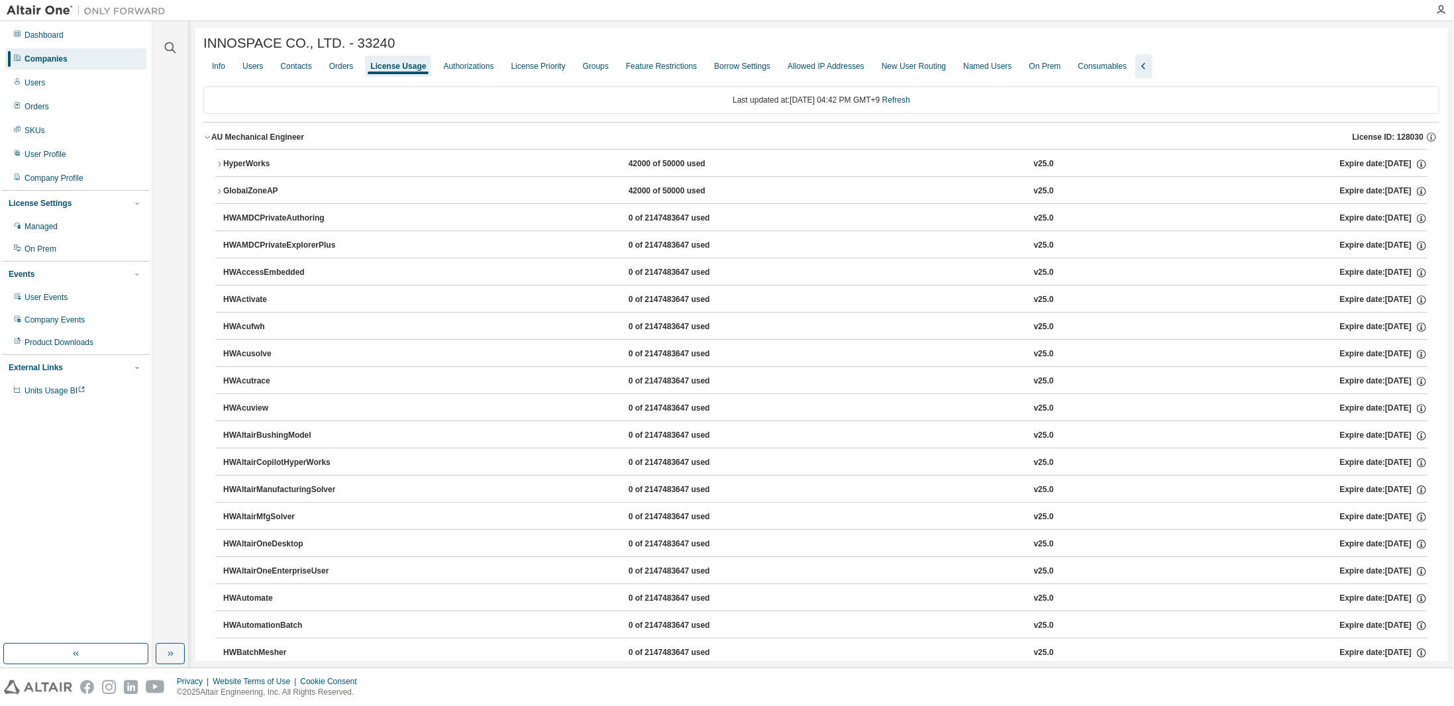
click at [203, 138] on icon "button" at bounding box center [207, 137] width 8 height 8
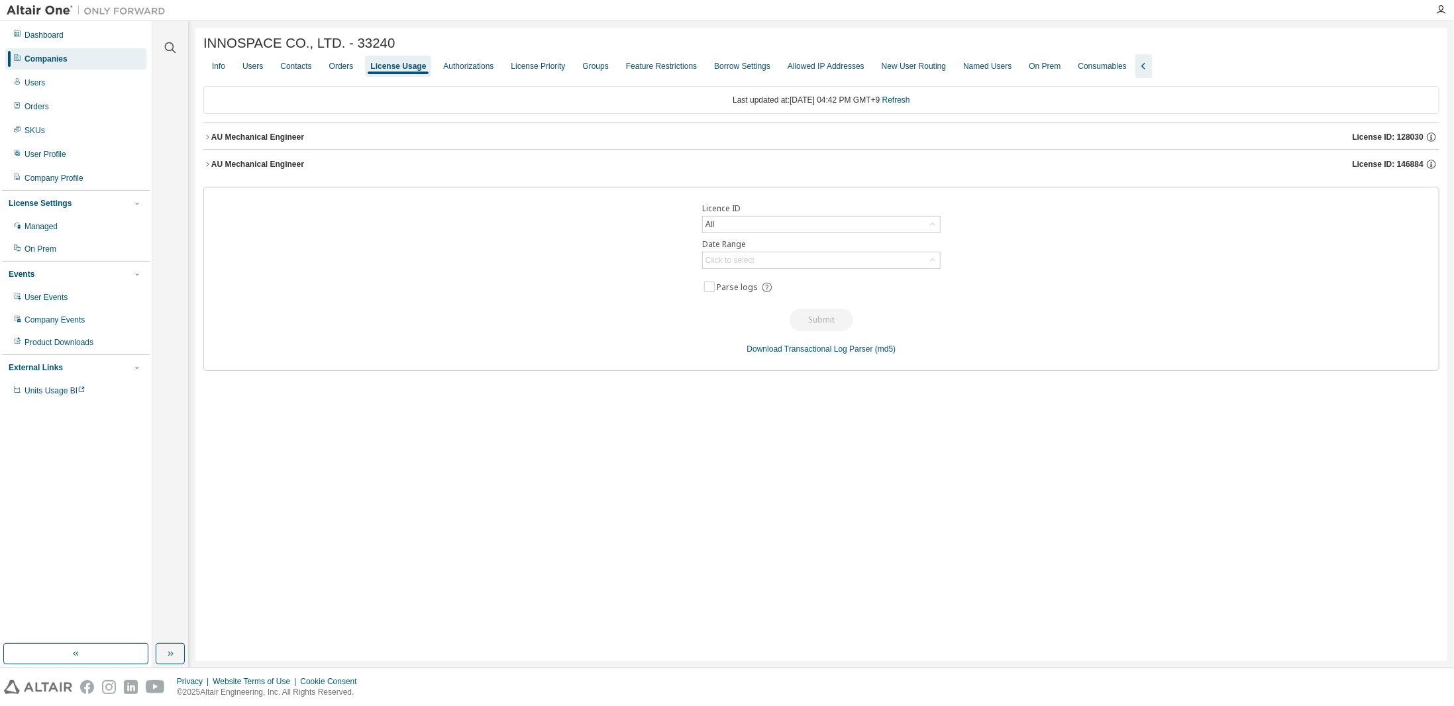
click at [204, 166] on icon "button" at bounding box center [207, 164] width 8 height 8
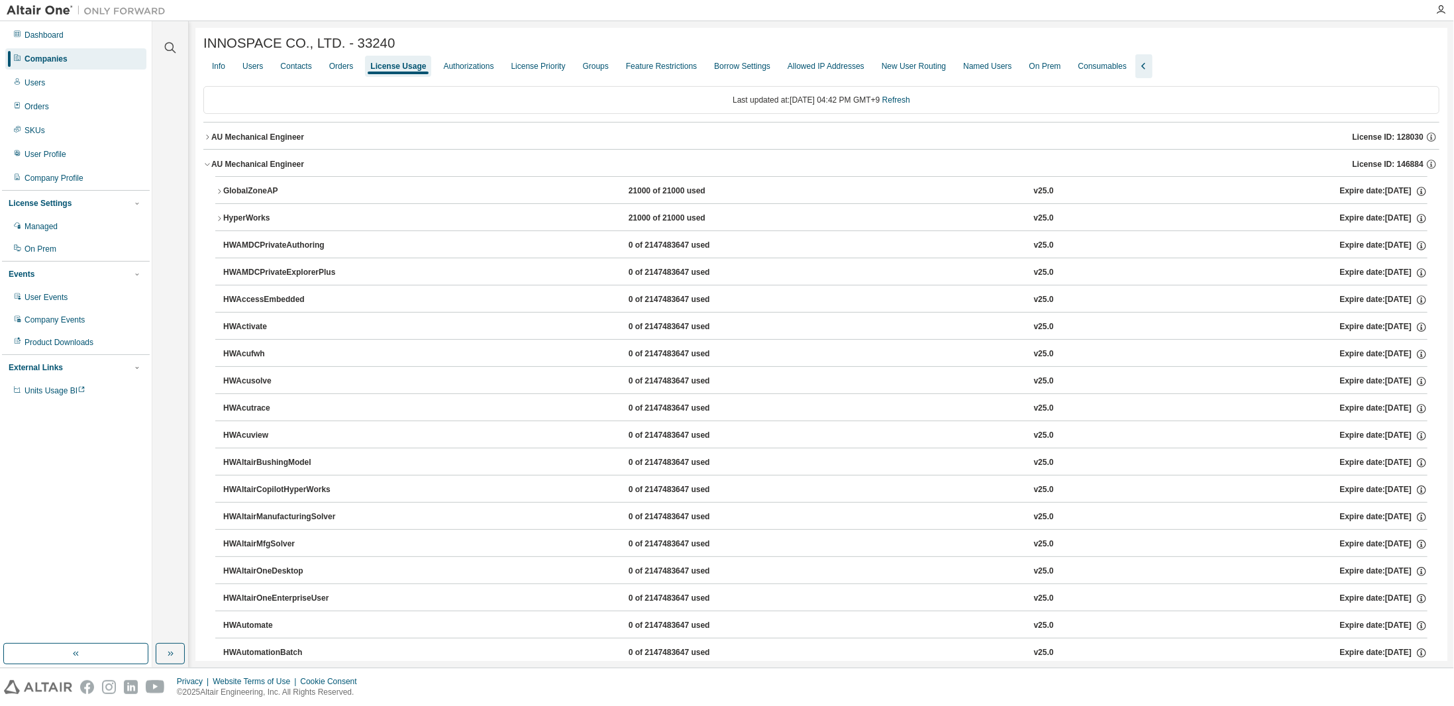
click at [220, 193] on icon "button" at bounding box center [219, 191] width 3 height 5
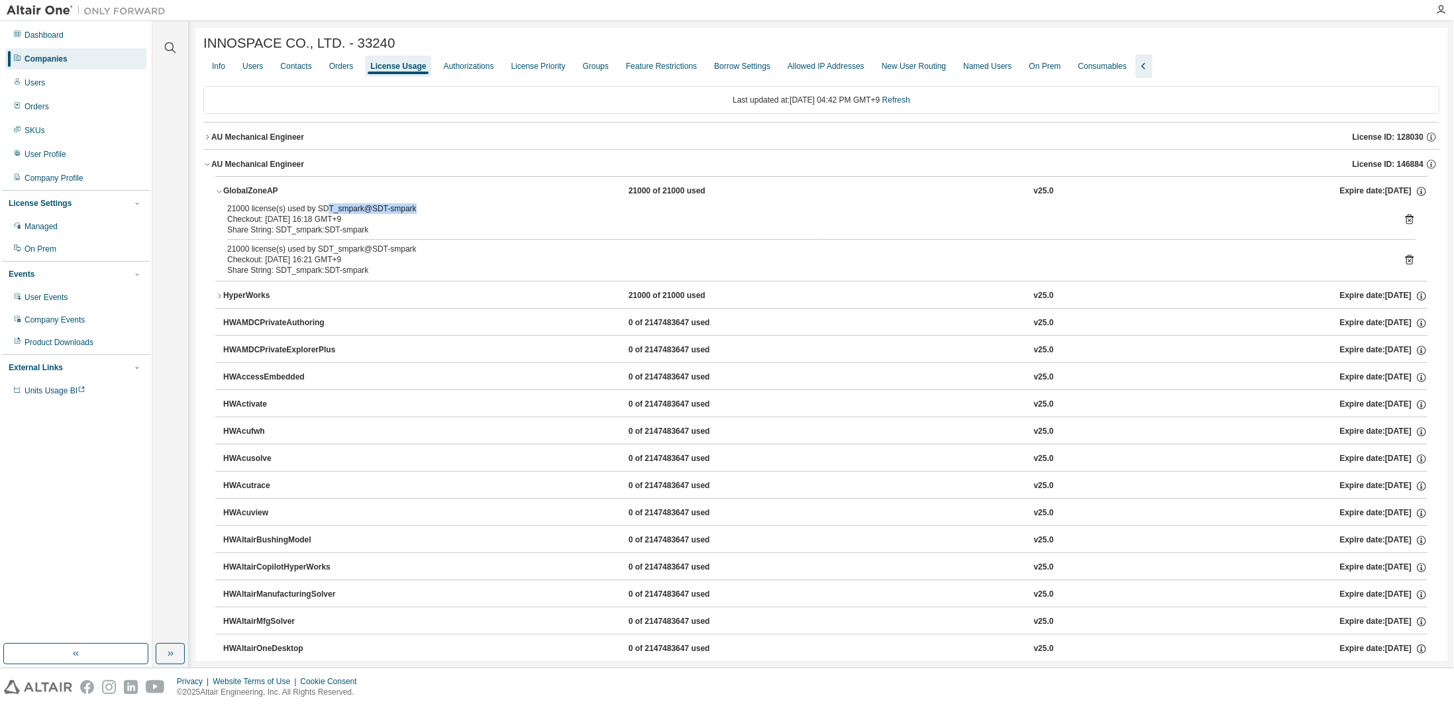
drag, startPoint x: 325, startPoint y: 207, endPoint x: 409, endPoint y: 210, distance: 84.8
click at [409, 210] on div "21000 license(s) used by SDT_smpark@SDT-smpark" at bounding box center [805, 208] width 1157 height 11
click at [388, 210] on div "21000 license(s) used by SDT_smpark@SDT-smpark" at bounding box center [805, 208] width 1157 height 11
drag, startPoint x: 273, startPoint y: 225, endPoint x: 356, endPoint y: 221, distance: 83.6
click at [356, 221] on div "Checkout: 2025-08-11 16:18 GMT+9" at bounding box center [805, 219] width 1157 height 11
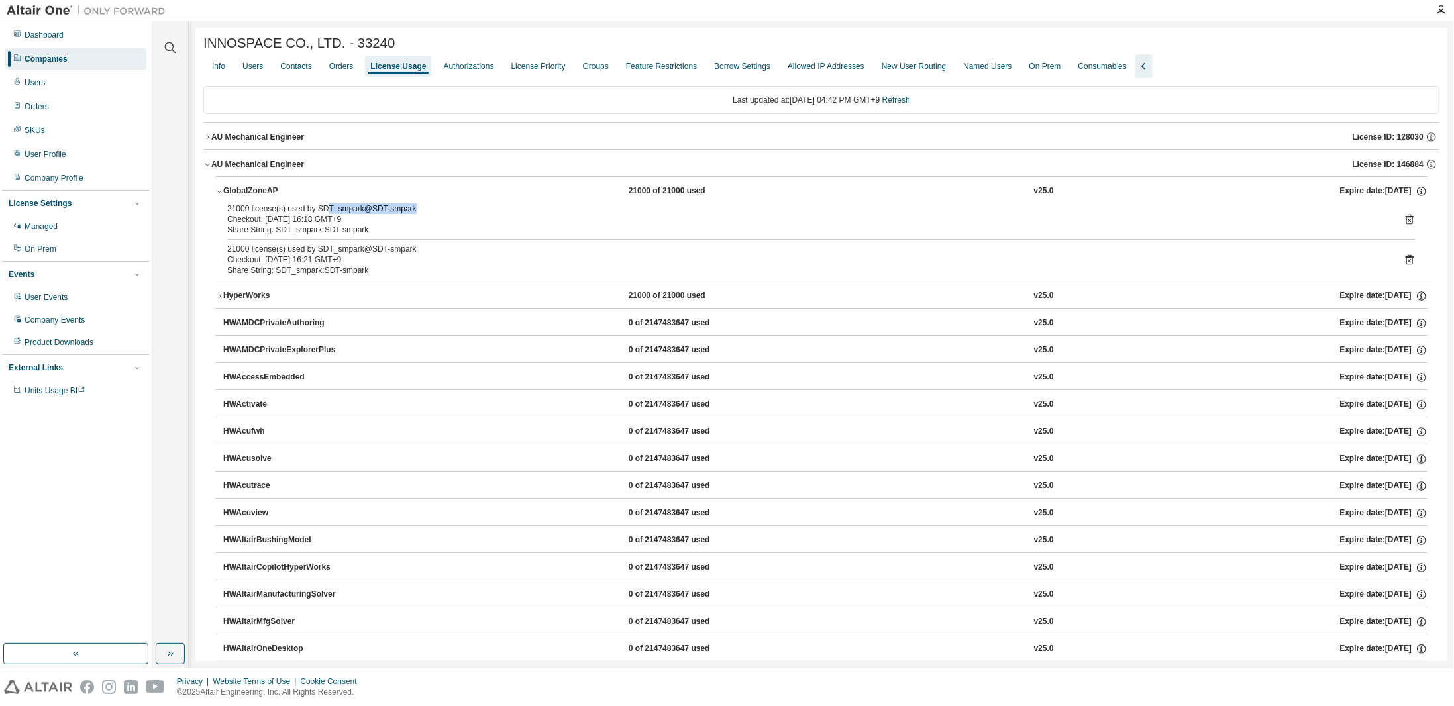
click at [359, 223] on div "Checkout: 2025-08-11 16:18 GMT+9" at bounding box center [805, 219] width 1157 height 11
drag, startPoint x: 616, startPoint y: 194, endPoint x: 928, endPoint y: 268, distance: 320.6
click at [916, 266] on div "GlobalZoneAP 21000 of 21000 used v25.0 Expire date: 2025-10-16 21000 license(s)…" at bounding box center [821, 228] width 1212 height 105
click at [1404, 218] on icon at bounding box center [1410, 219] width 12 height 12
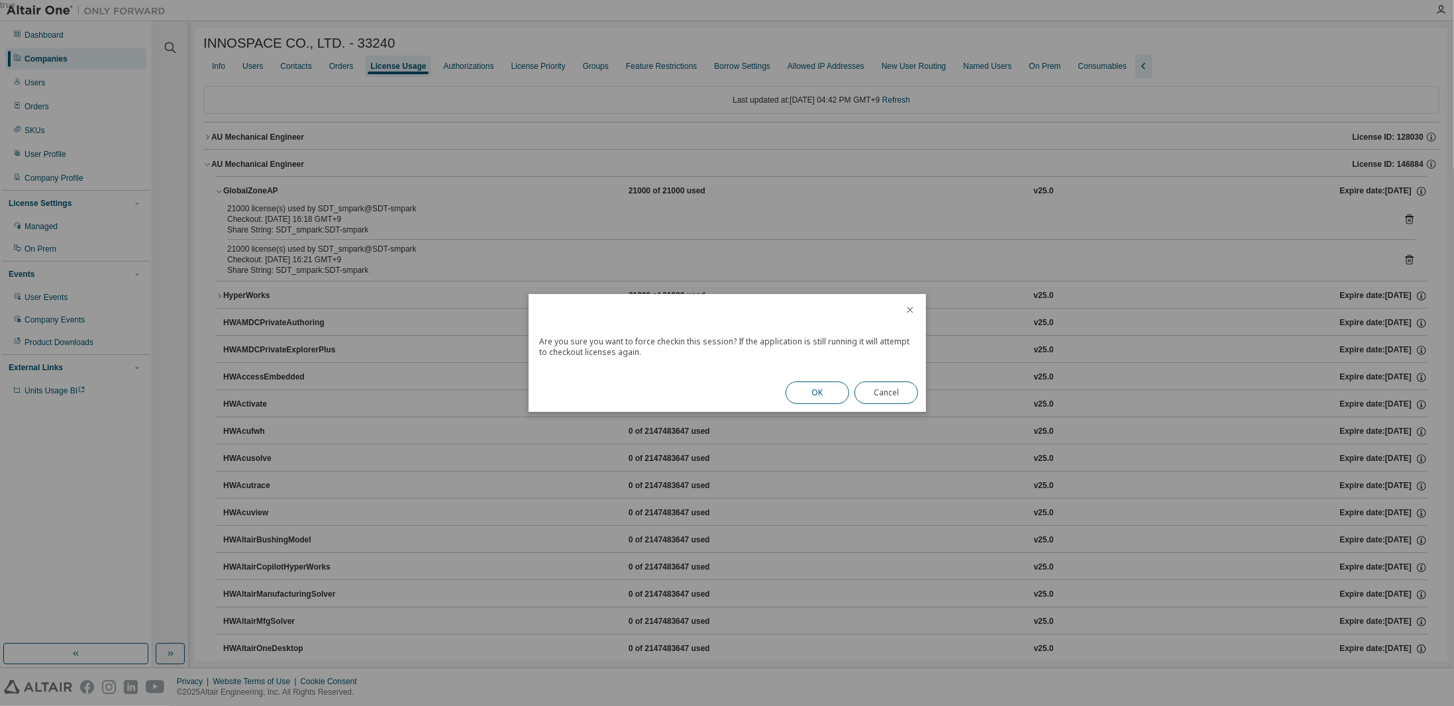
click at [804, 400] on button "OK" at bounding box center [818, 393] width 64 height 23
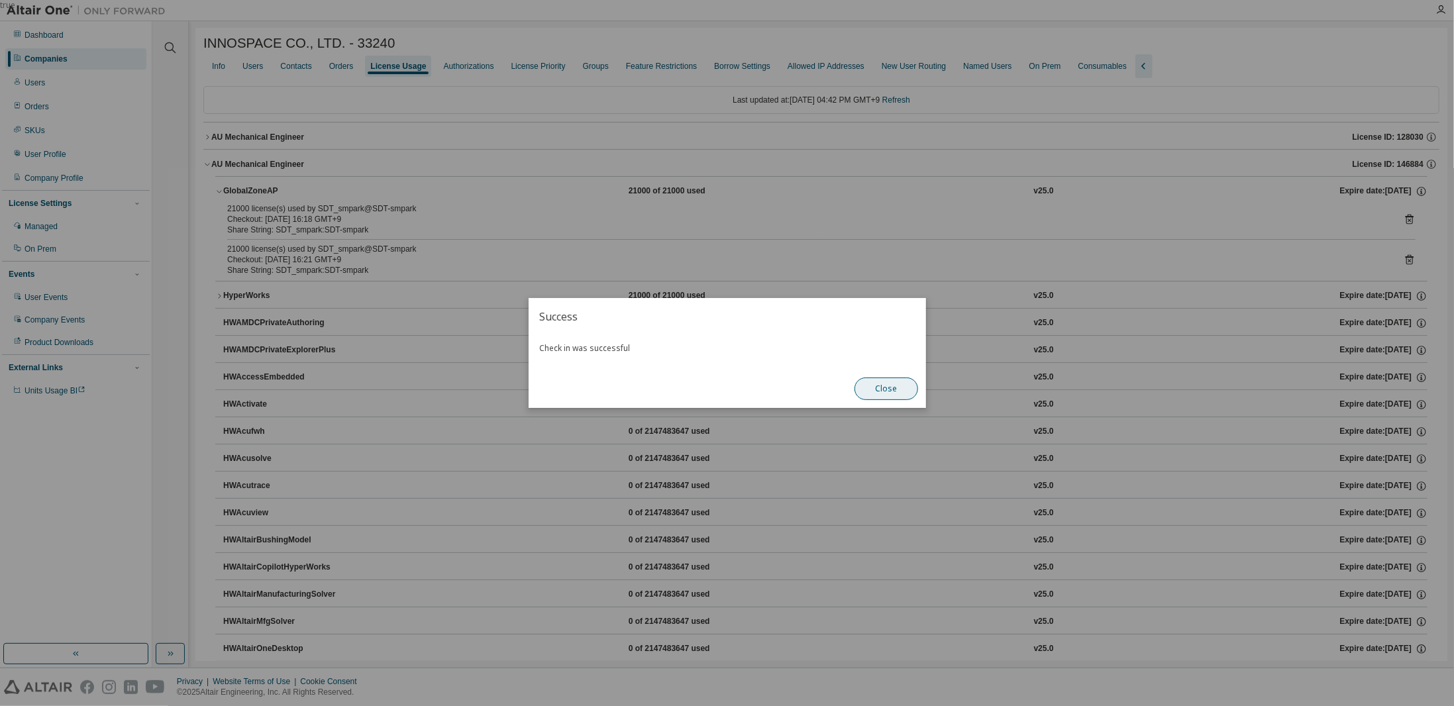
click at [892, 384] on button "Close" at bounding box center [887, 389] width 64 height 23
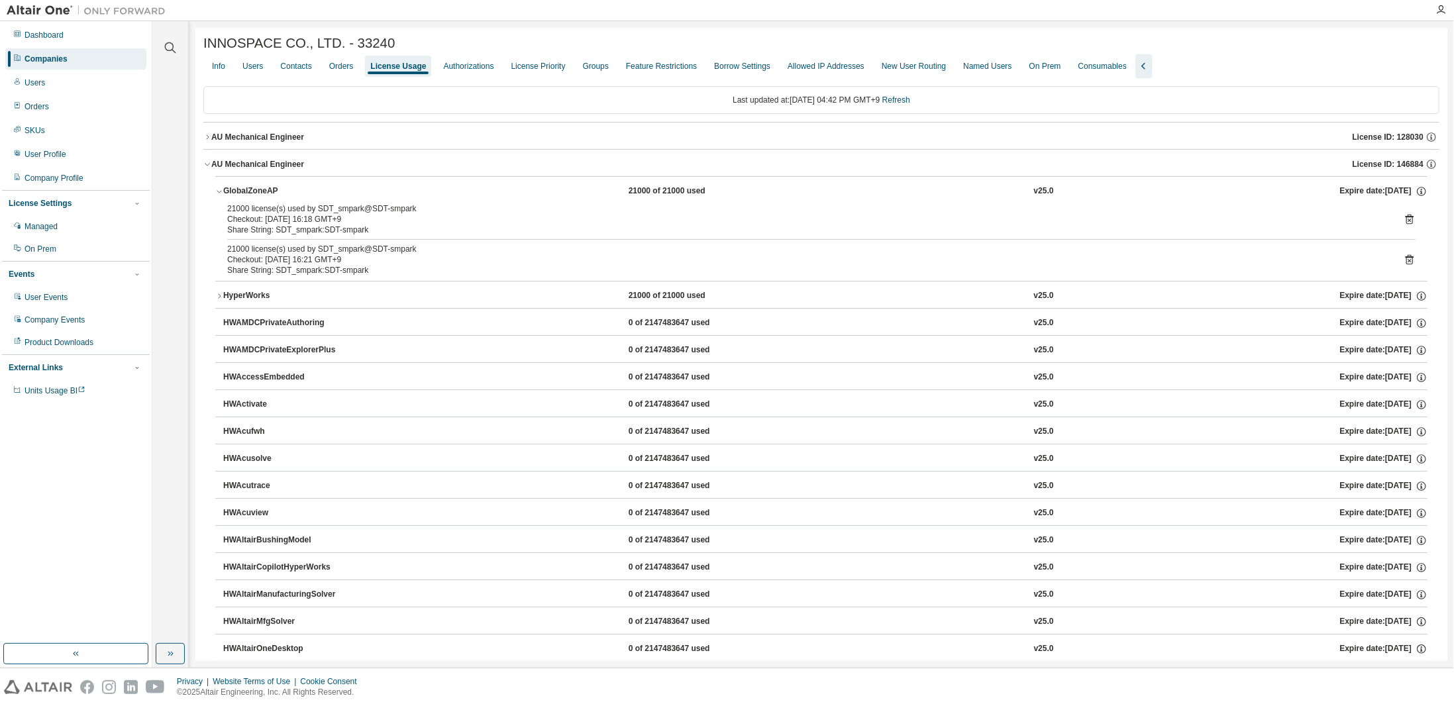
click at [1406, 257] on icon at bounding box center [1410, 260] width 8 height 10
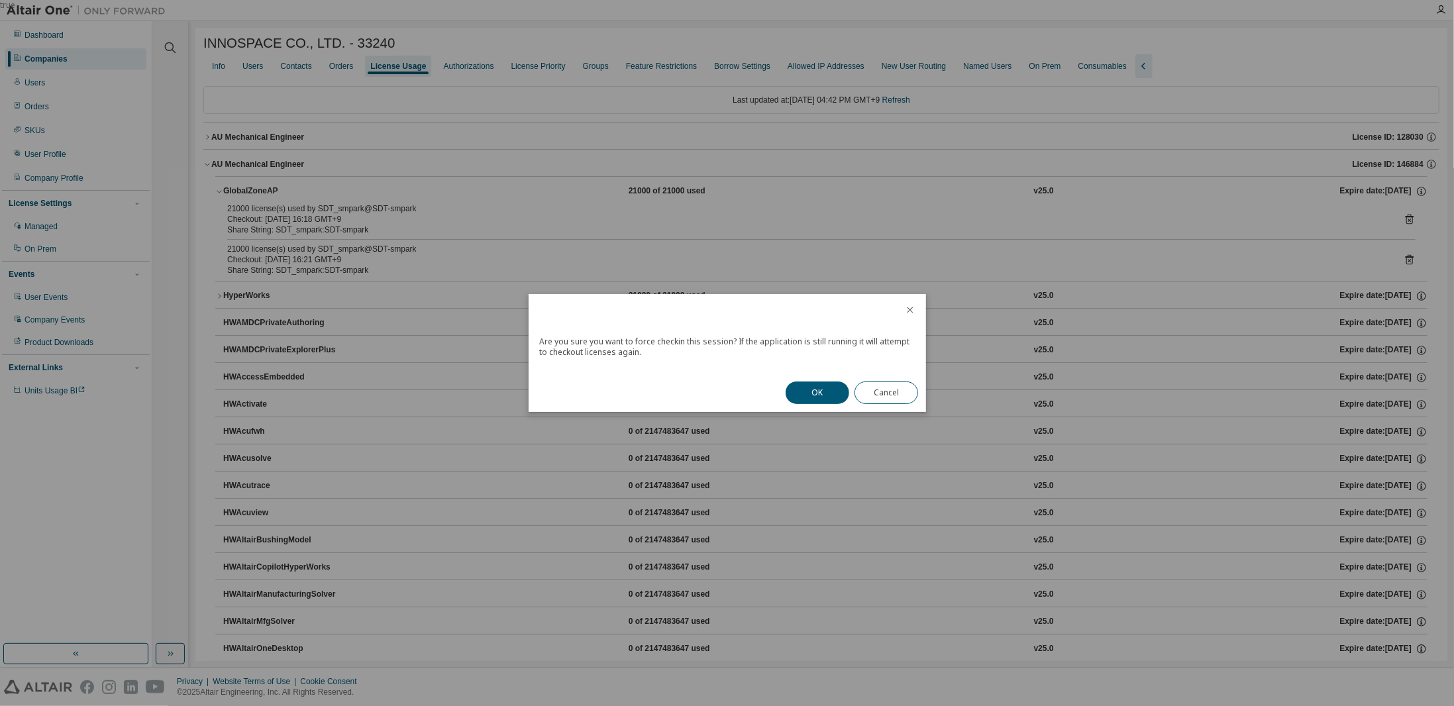
click at [810, 403] on button "OK" at bounding box center [818, 393] width 64 height 23
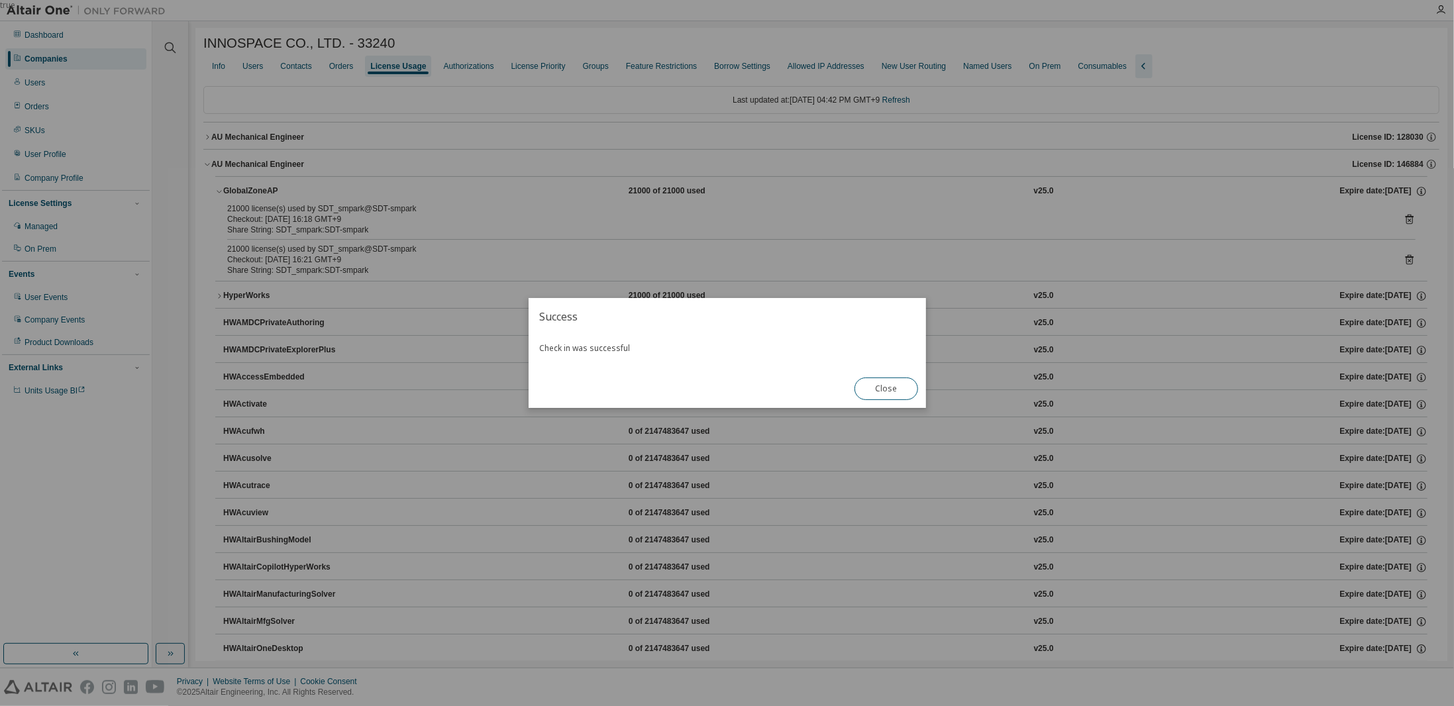
click at [863, 379] on button "Close" at bounding box center [887, 389] width 64 height 23
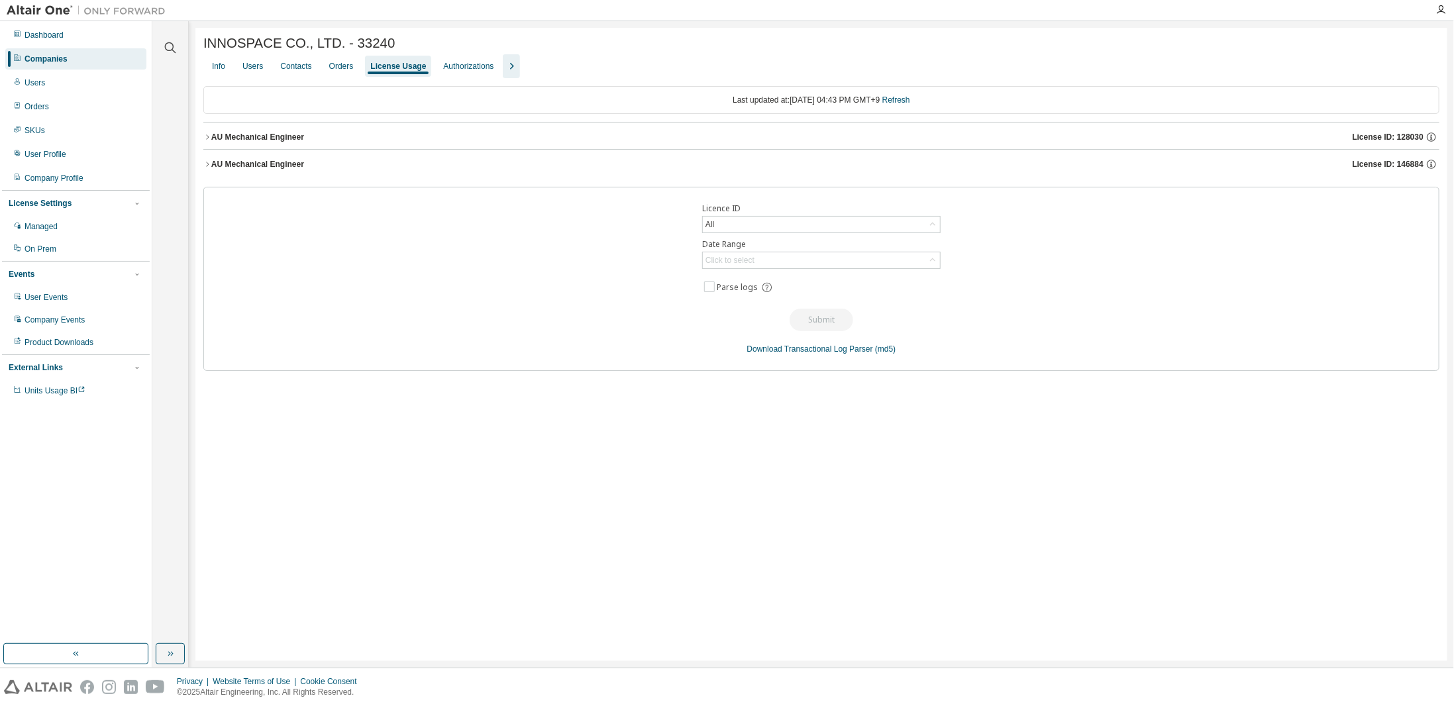
click at [212, 165] on div "AU Mechanical Engineer" at bounding box center [257, 164] width 93 height 11
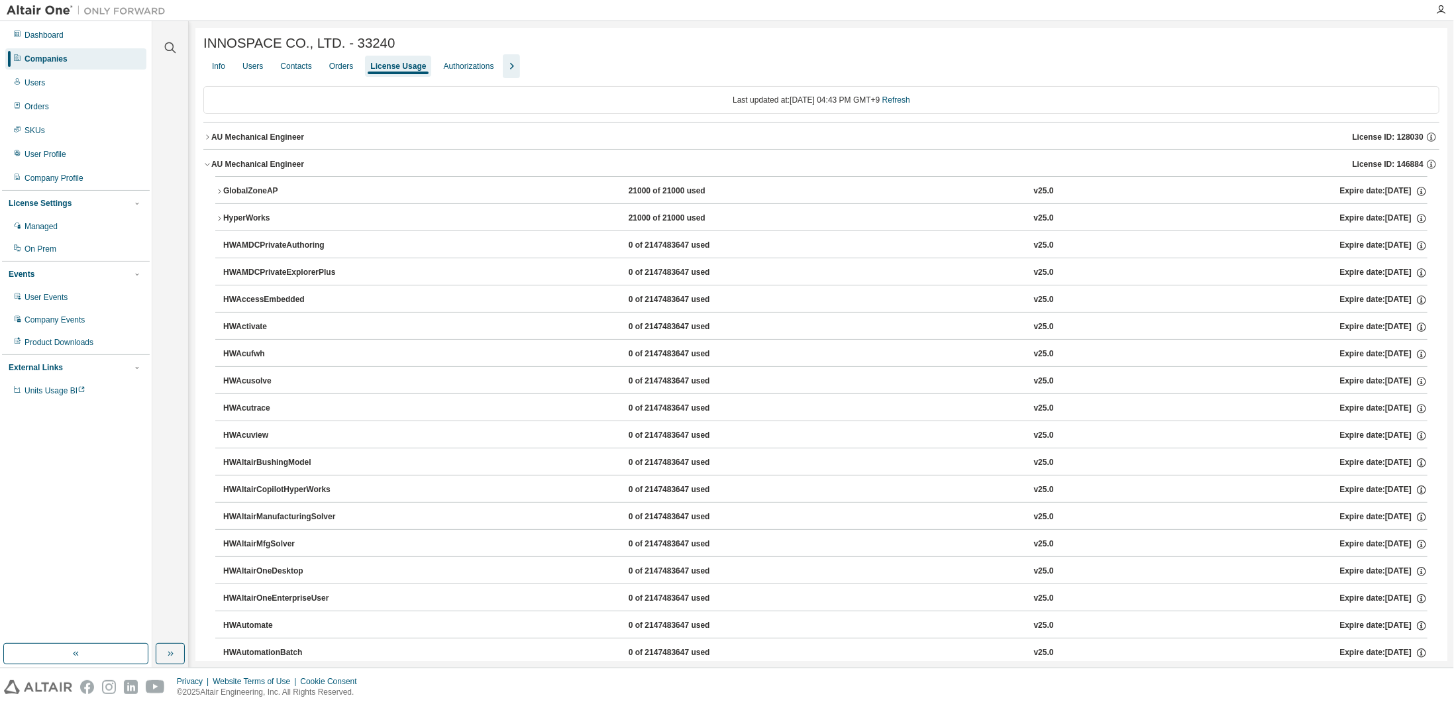
click at [220, 195] on icon "button" at bounding box center [219, 191] width 8 height 8
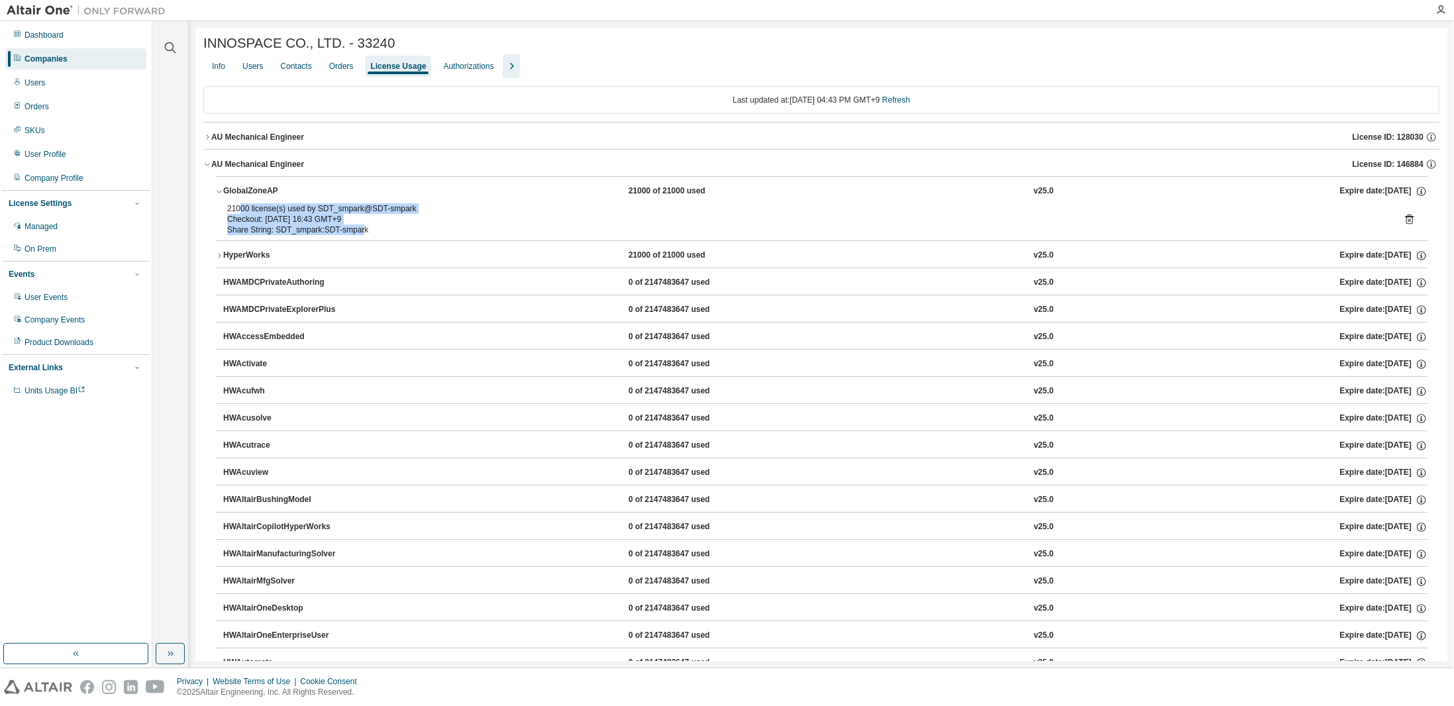
drag, startPoint x: 290, startPoint y: 225, endPoint x: 355, endPoint y: 235, distance: 65.7
click at [355, 235] on div "21000 license(s) used by SDT_smpark@SDT-smpark Checkout: [DATE] 16:43 GMT+9 Sha…" at bounding box center [805, 219] width 1157 height 32
click at [355, 235] on div "Share String: SDT_smpark:SDT-smpark" at bounding box center [805, 230] width 1157 height 11
click at [1404, 221] on icon at bounding box center [1410, 219] width 12 height 12
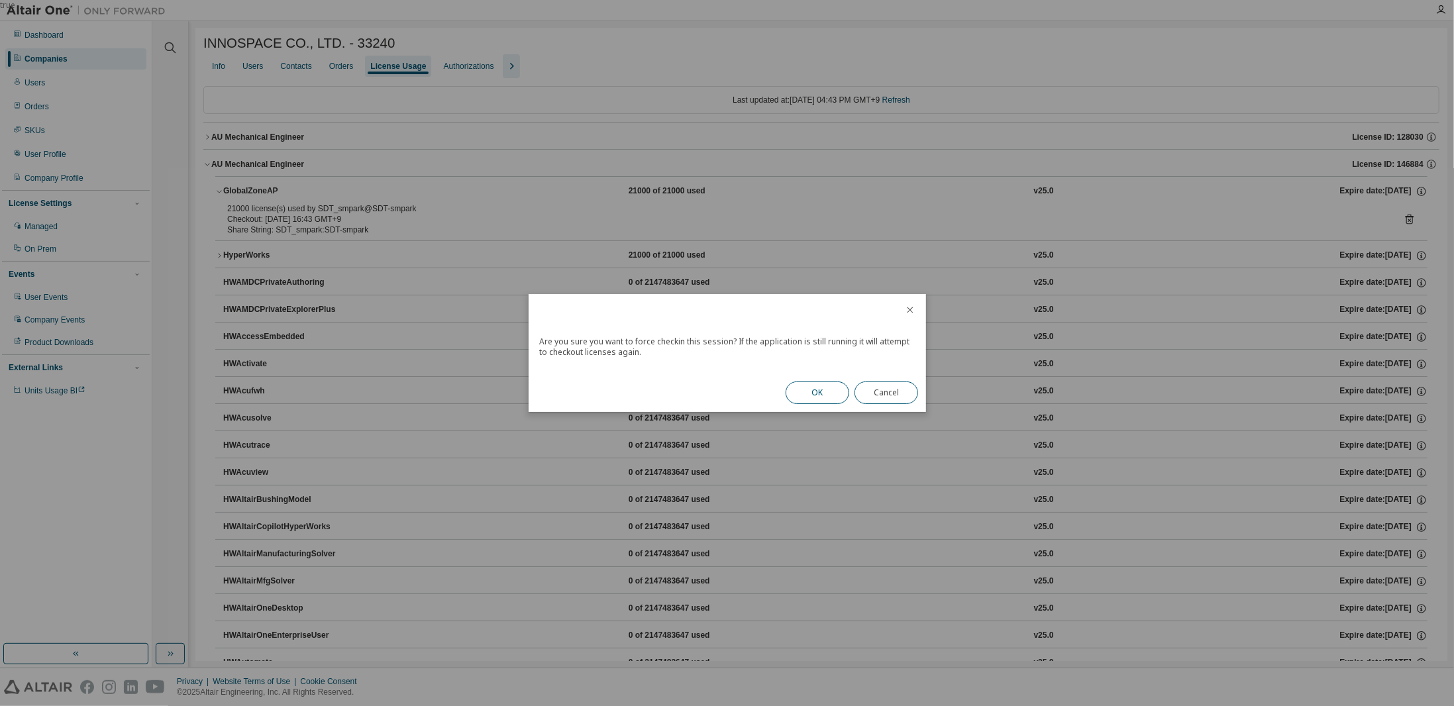
click at [819, 392] on button "OK" at bounding box center [818, 393] width 64 height 23
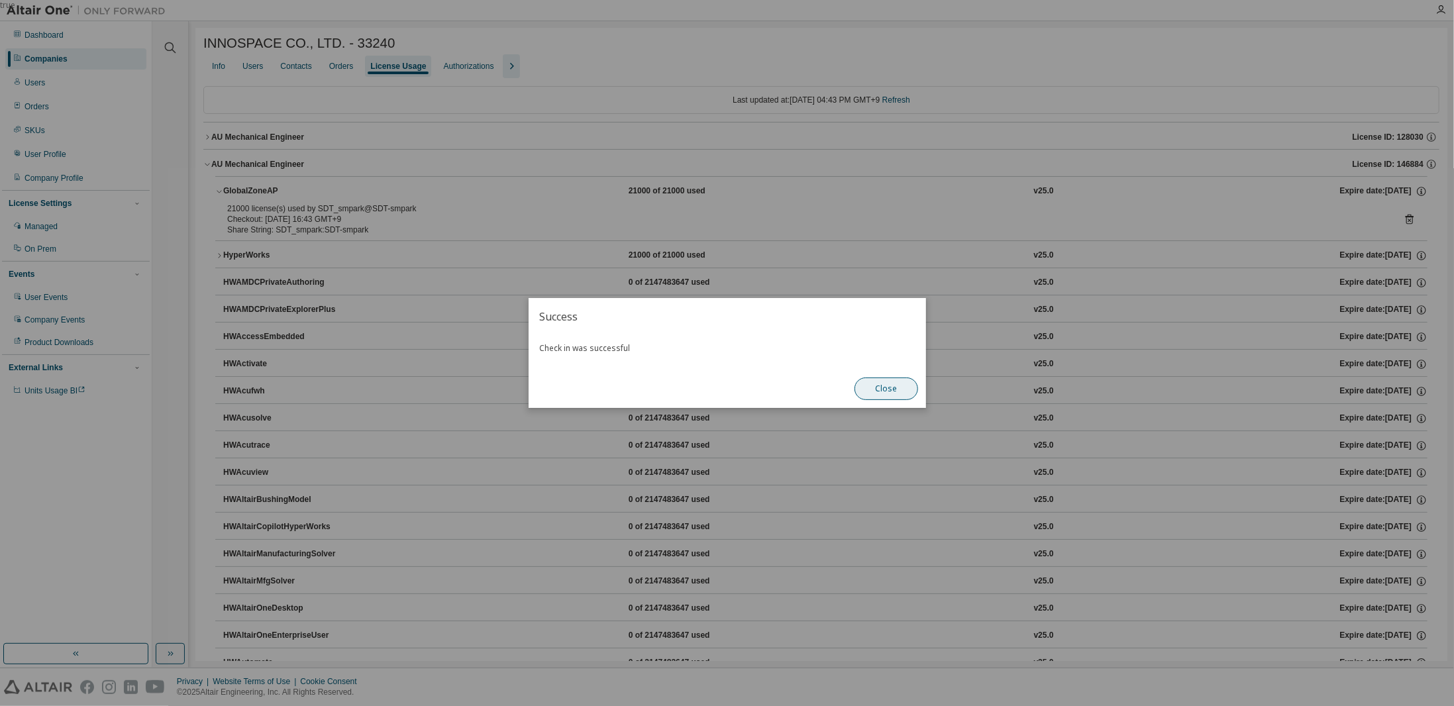
click at [907, 392] on button "Close" at bounding box center [887, 389] width 64 height 23
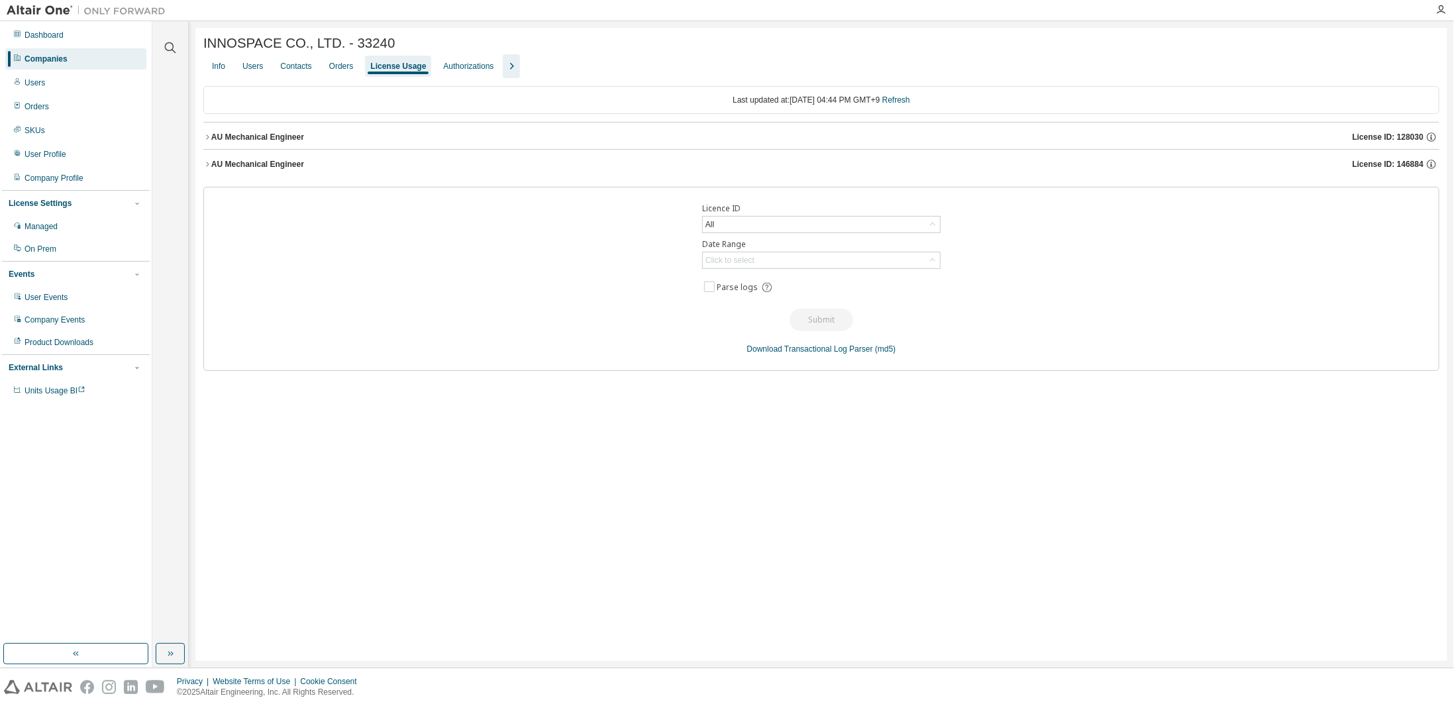
click at [207, 166] on icon "button" at bounding box center [207, 164] width 8 height 8
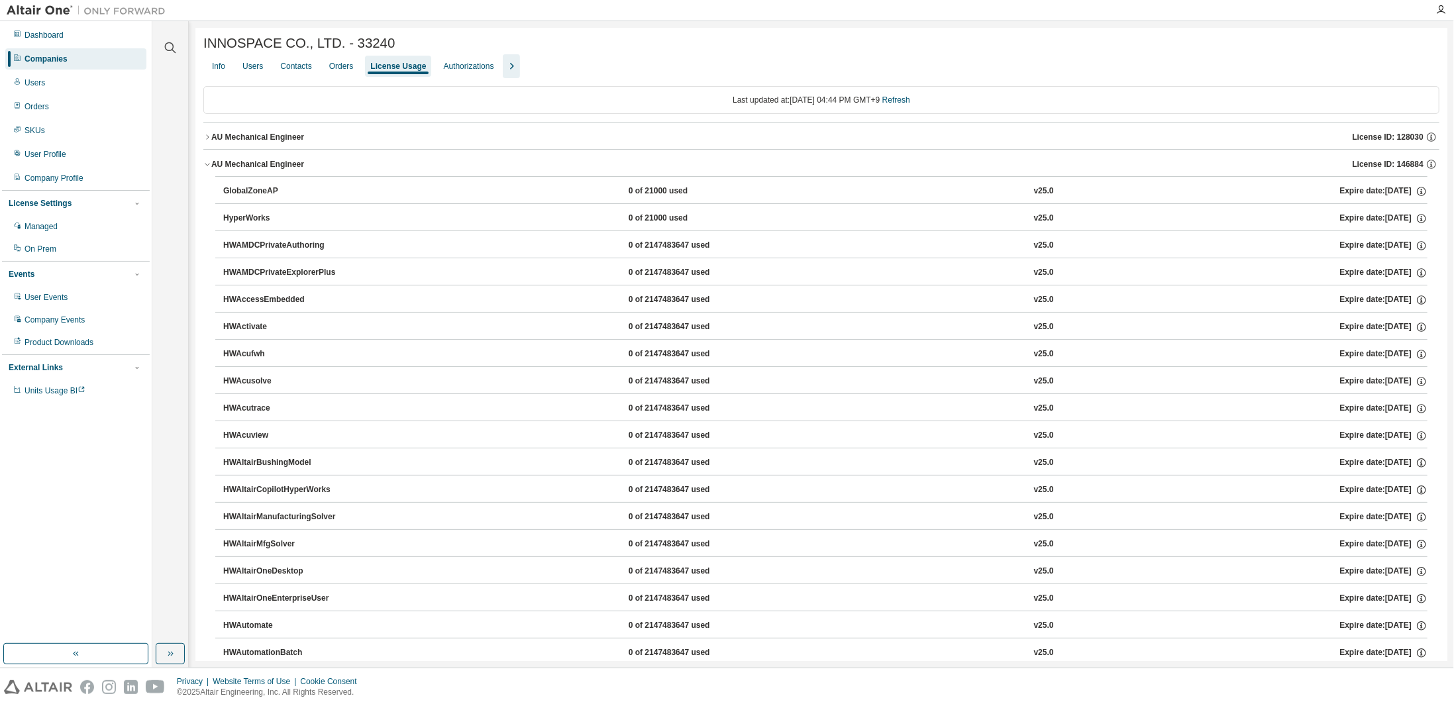
click at [207, 137] on icon "button" at bounding box center [207, 136] width 3 height 5
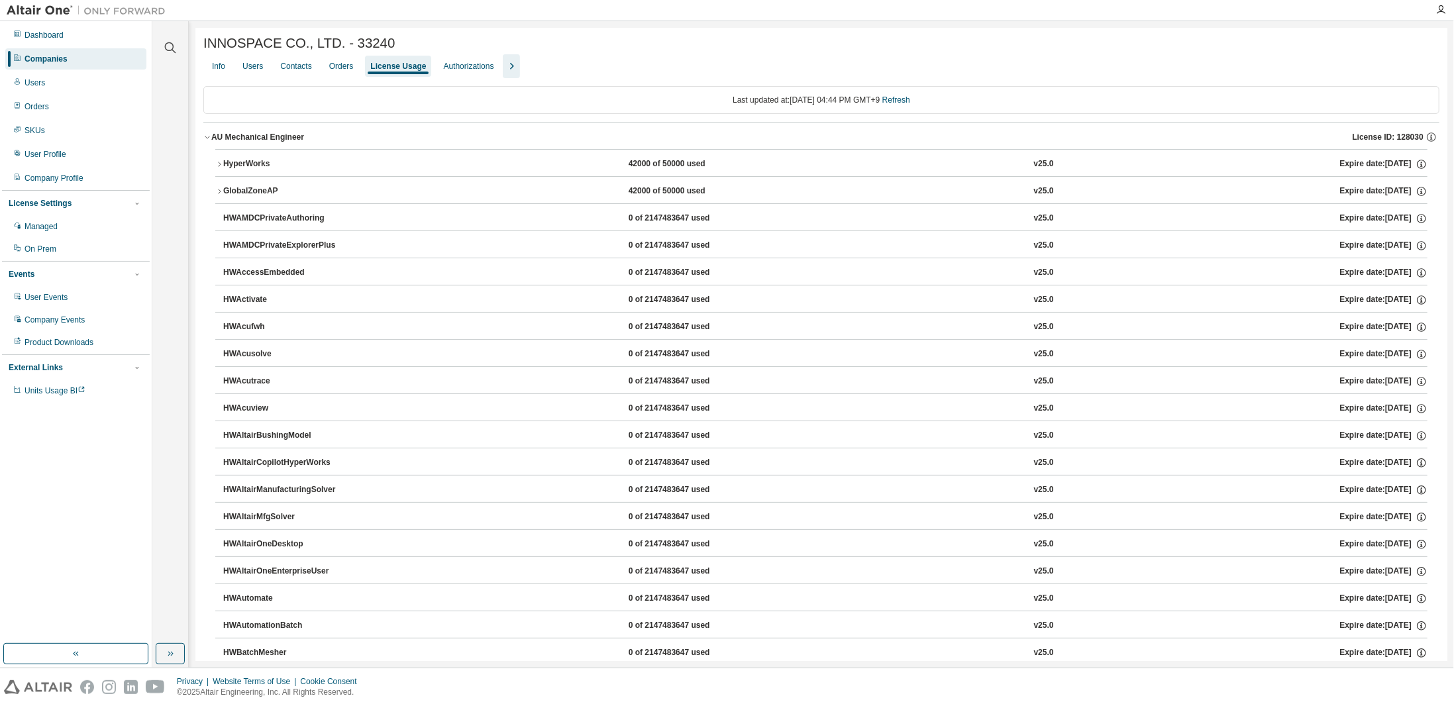
click at [208, 139] on icon "button" at bounding box center [207, 137] width 5 height 3
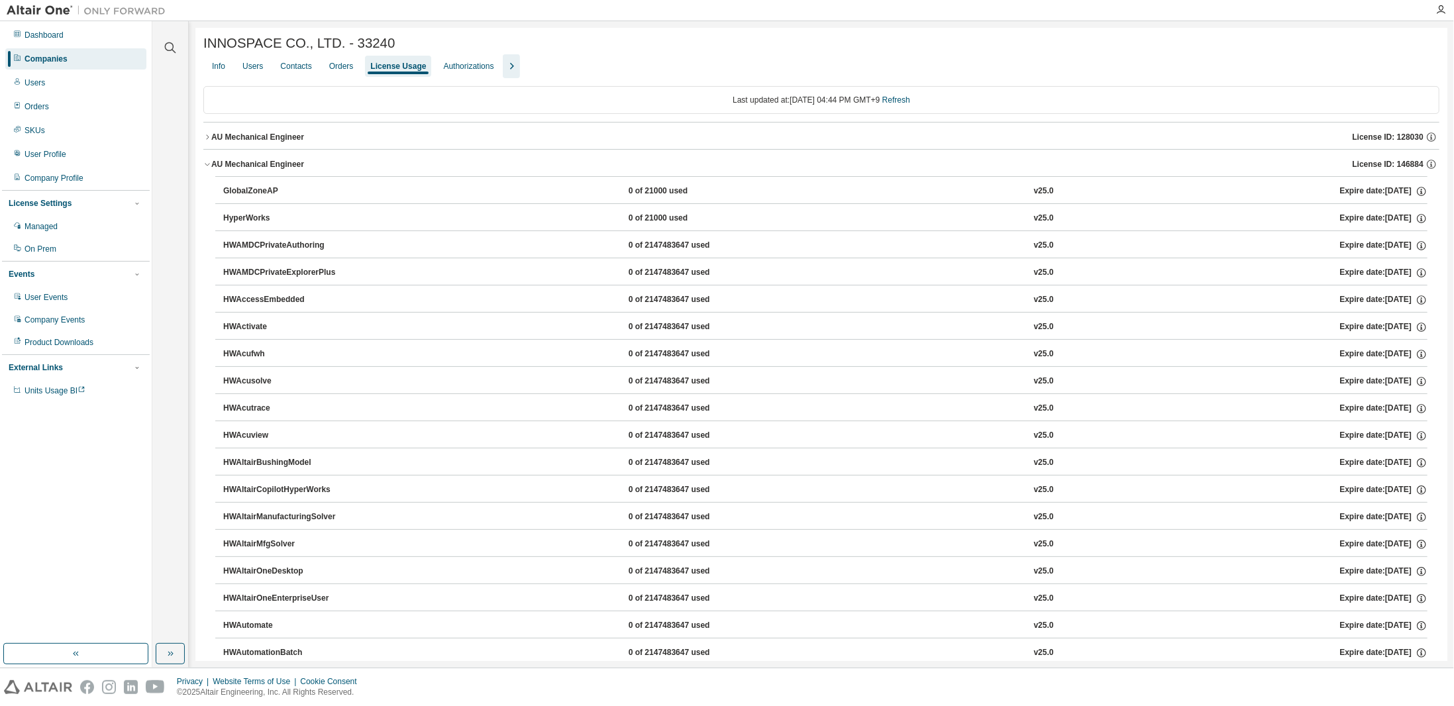
click at [208, 139] on icon "button" at bounding box center [207, 137] width 8 height 8
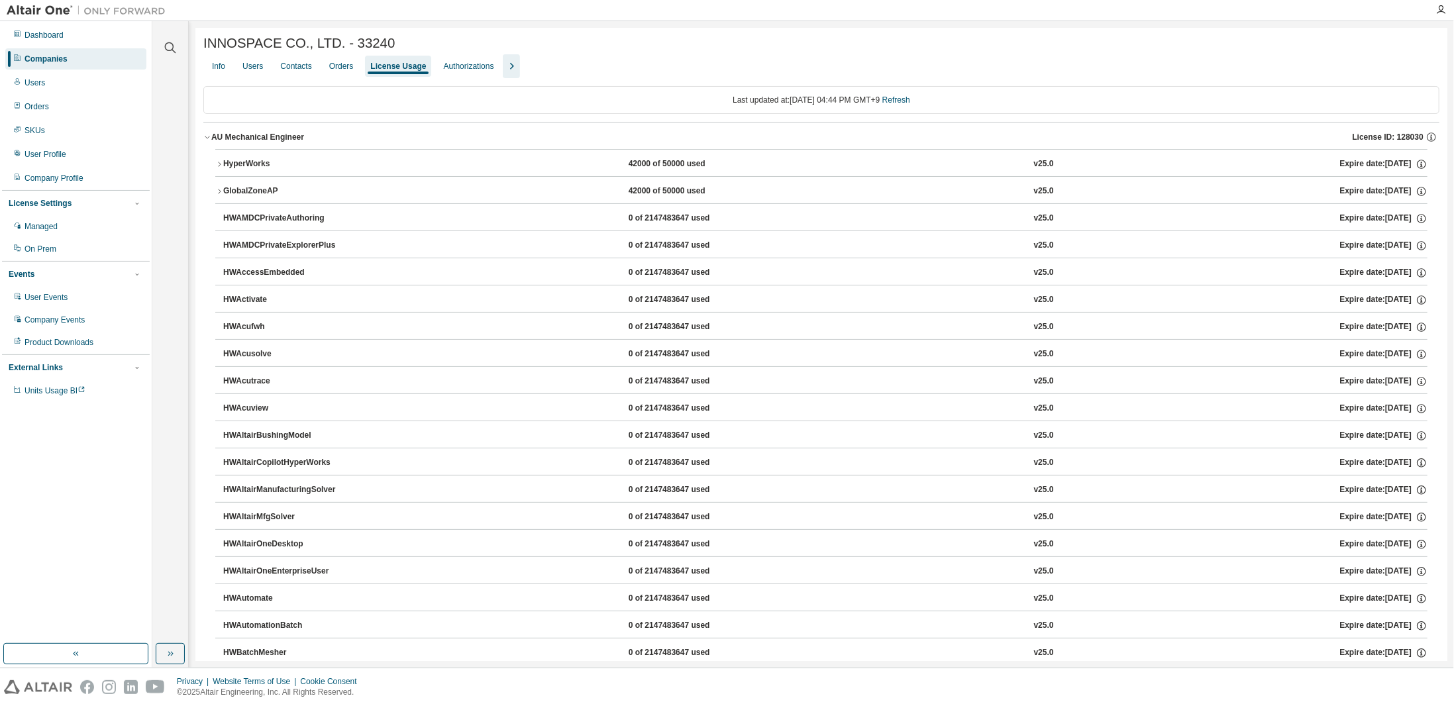
click at [208, 143] on button "AU Mechanical Engineer License ID: 128030" at bounding box center [821, 137] width 1236 height 29
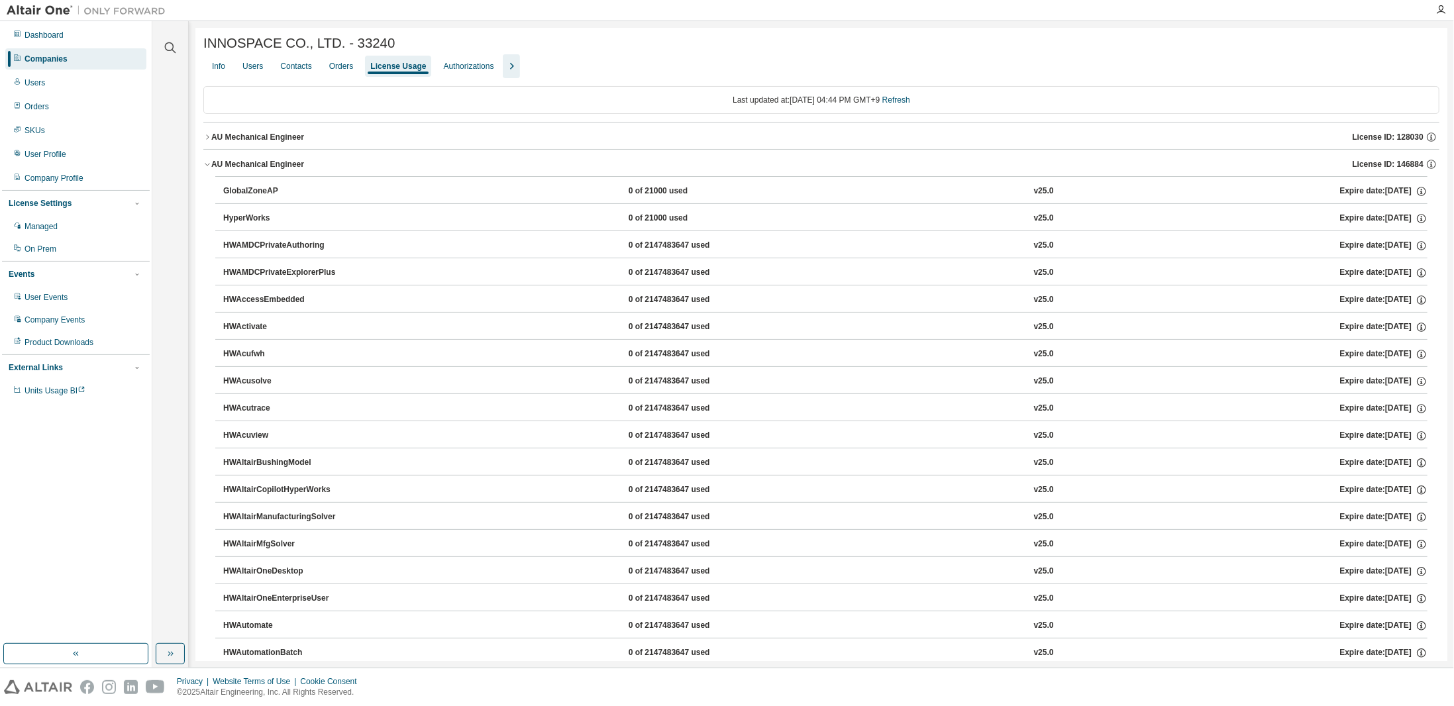
click at [208, 143] on button "AU Mechanical Engineer License ID: 128030" at bounding box center [821, 137] width 1236 height 29
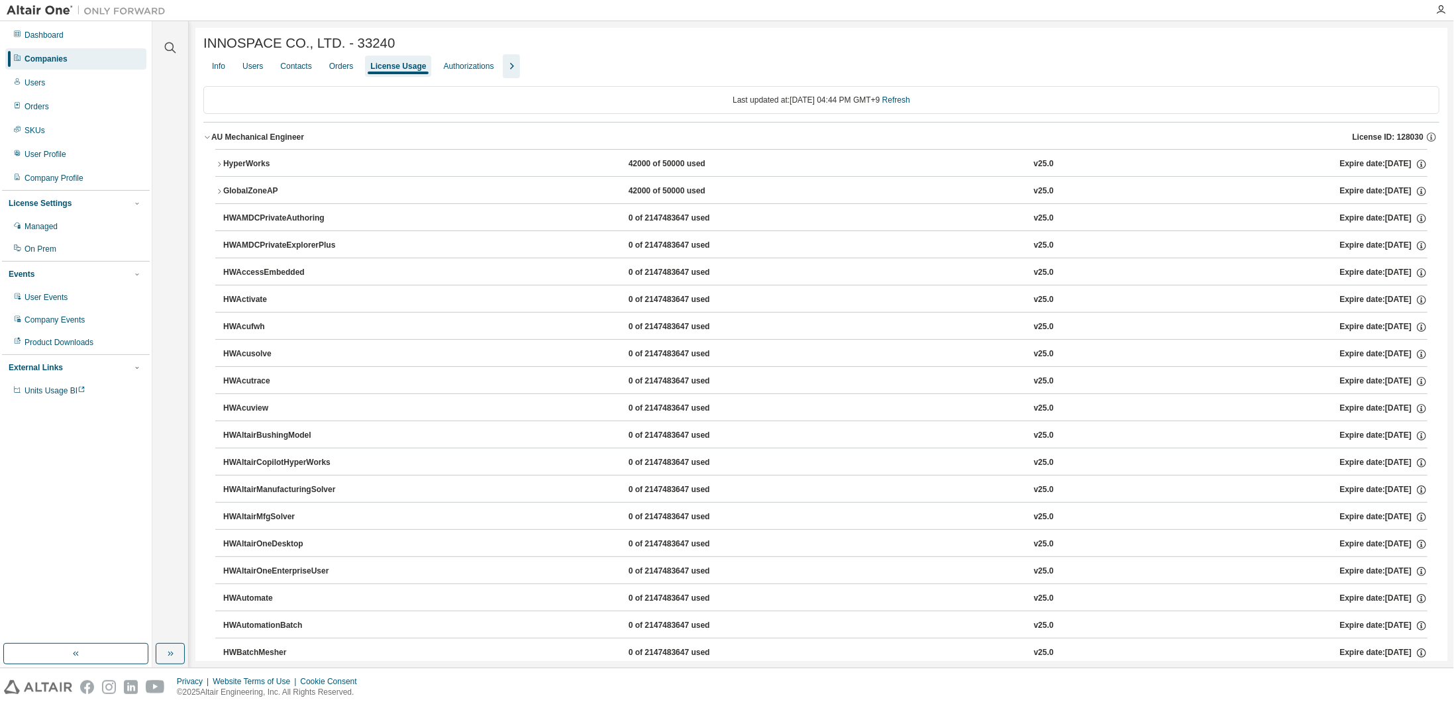
click at [210, 134] on button "AU Mechanical Engineer License ID: 128030" at bounding box center [821, 137] width 1236 height 29
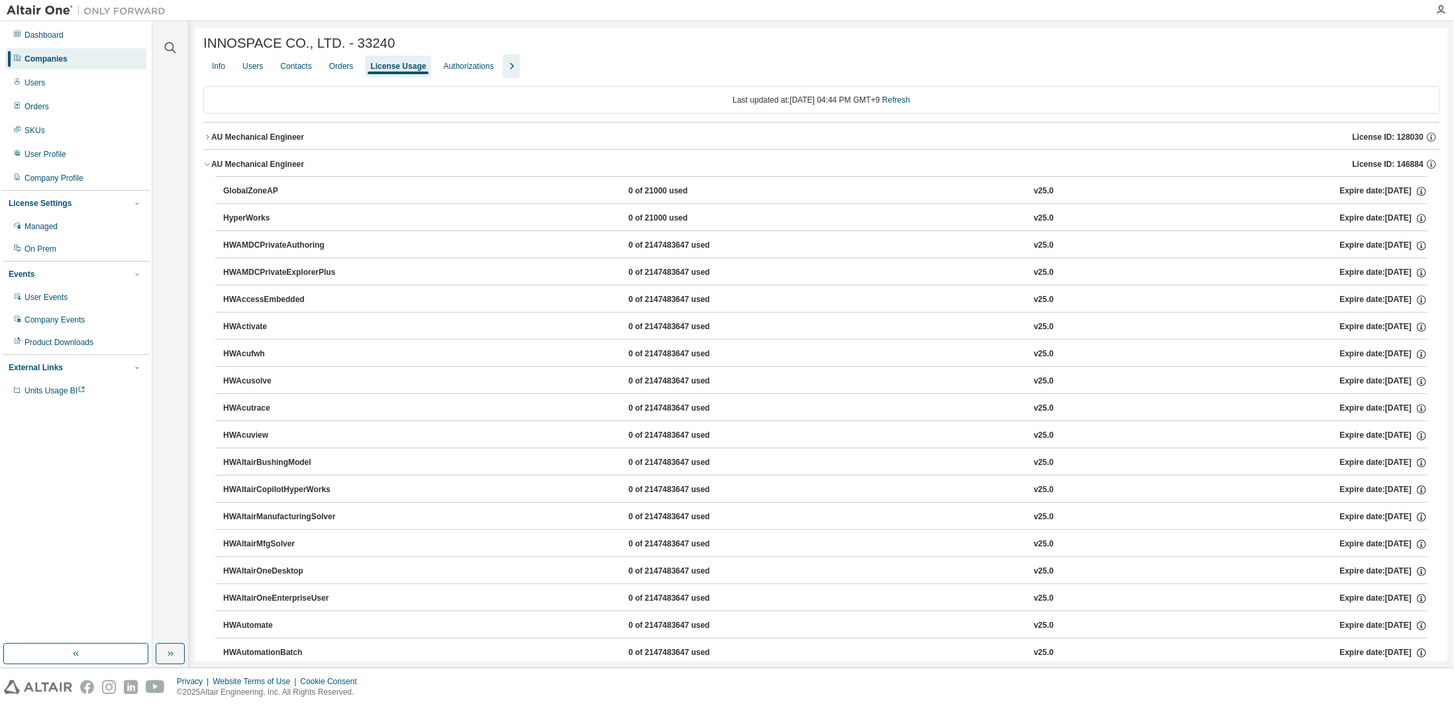
click at [208, 160] on button "AU Mechanical Engineer License ID: 146884" at bounding box center [821, 164] width 1236 height 29
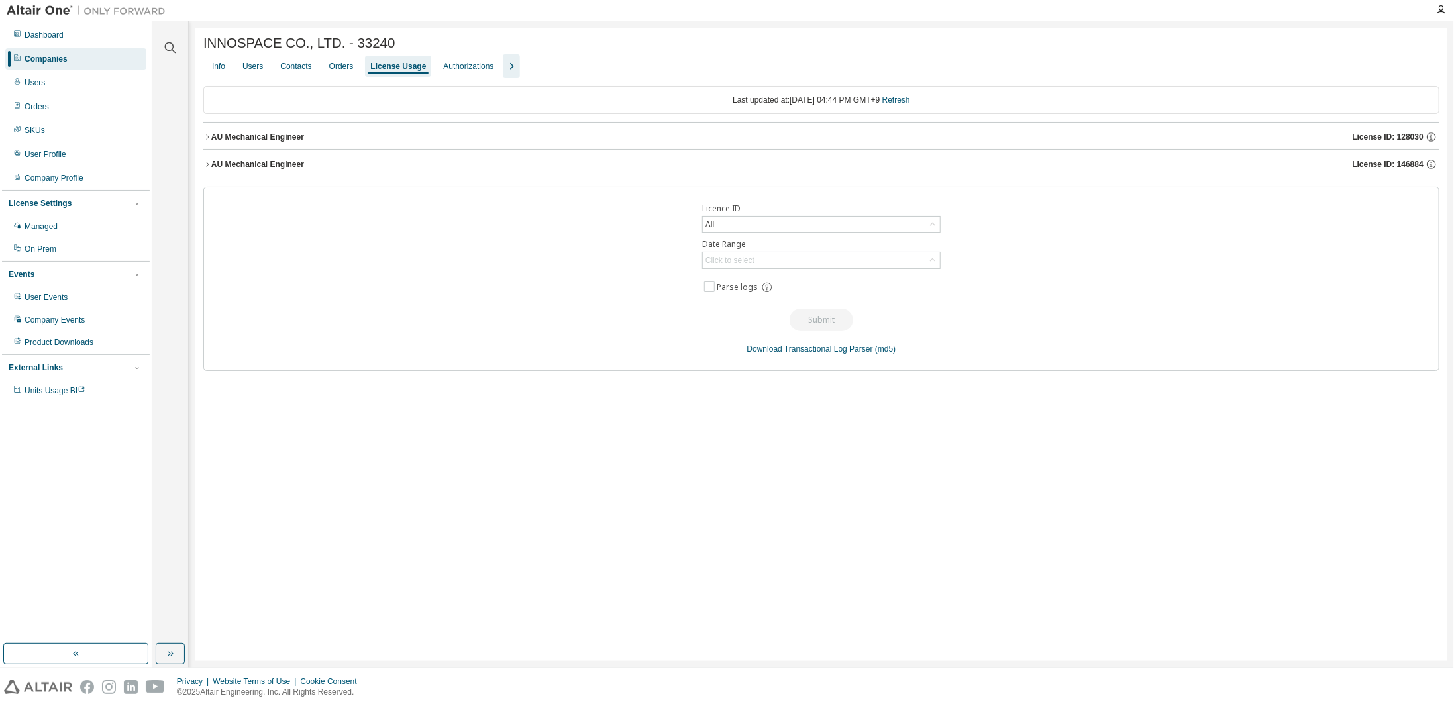
click at [208, 160] on button "AU Mechanical Engineer License ID: 146884" at bounding box center [821, 164] width 1236 height 29
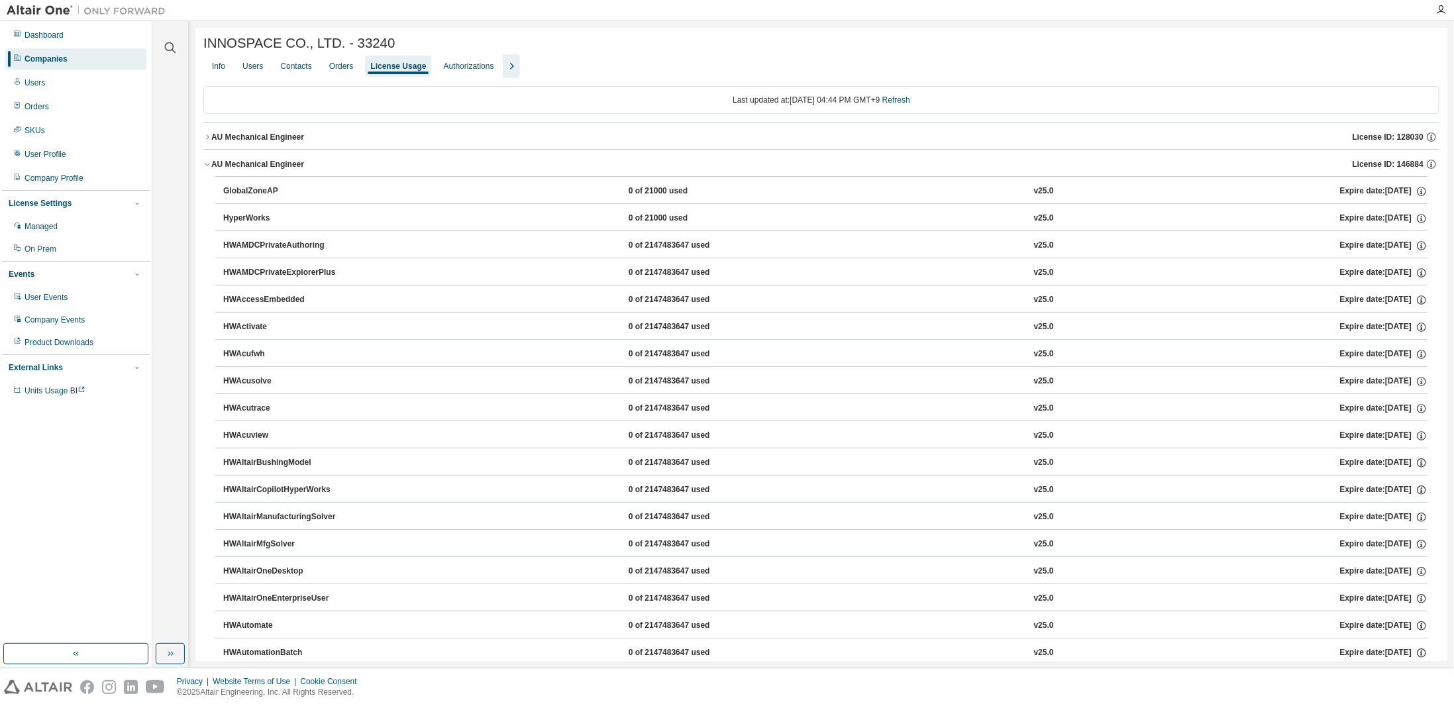
click at [212, 140] on div "AU Mechanical Engineer" at bounding box center [257, 137] width 93 height 11
